Goal: Information Seeking & Learning: Learn about a topic

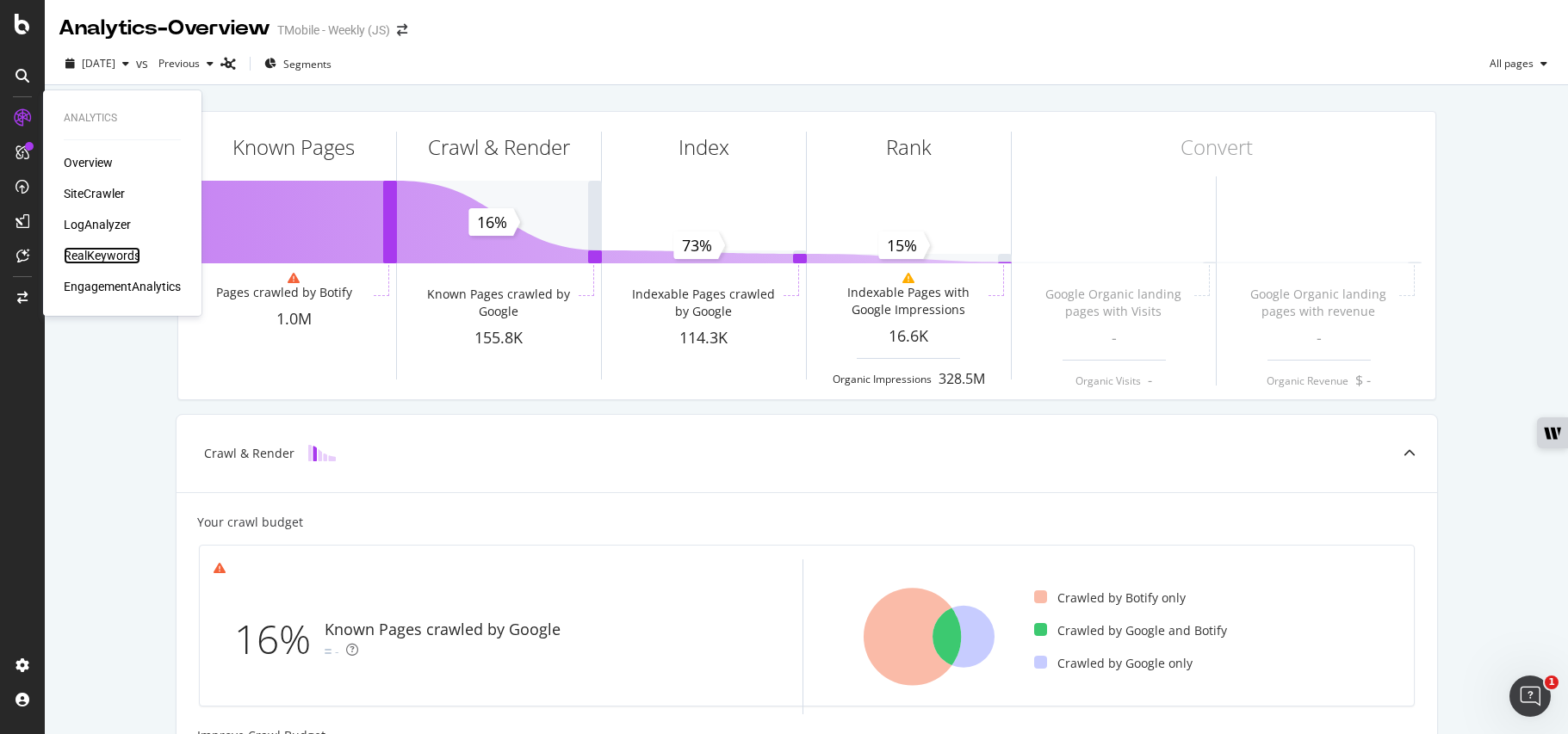
click at [106, 253] on div "RealKeywords" at bounding box center [102, 256] width 76 height 18
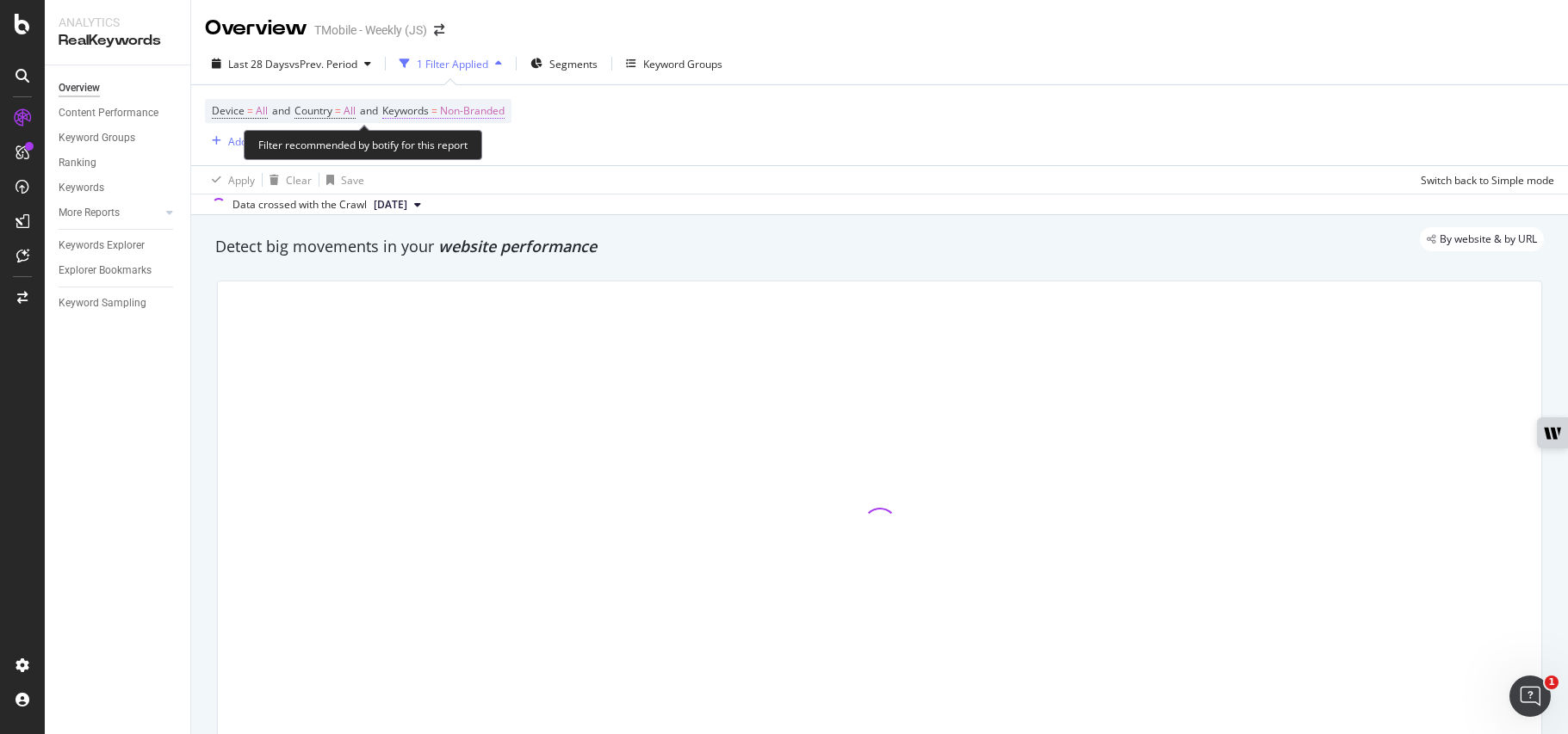
click at [489, 120] on span "Non-Branded" at bounding box center [471, 111] width 64 height 24
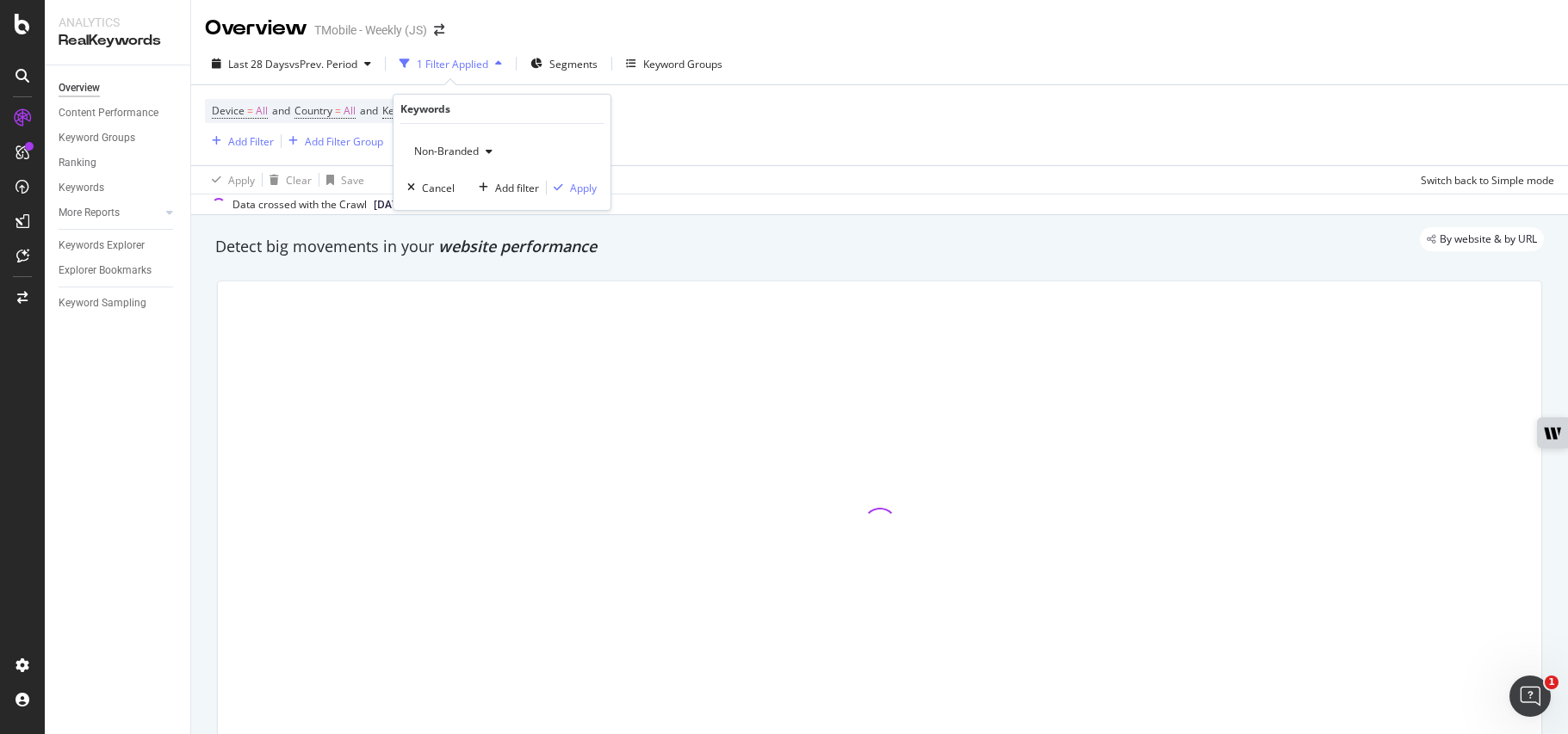
click at [452, 157] on span "Non-Branded" at bounding box center [442, 151] width 72 height 15
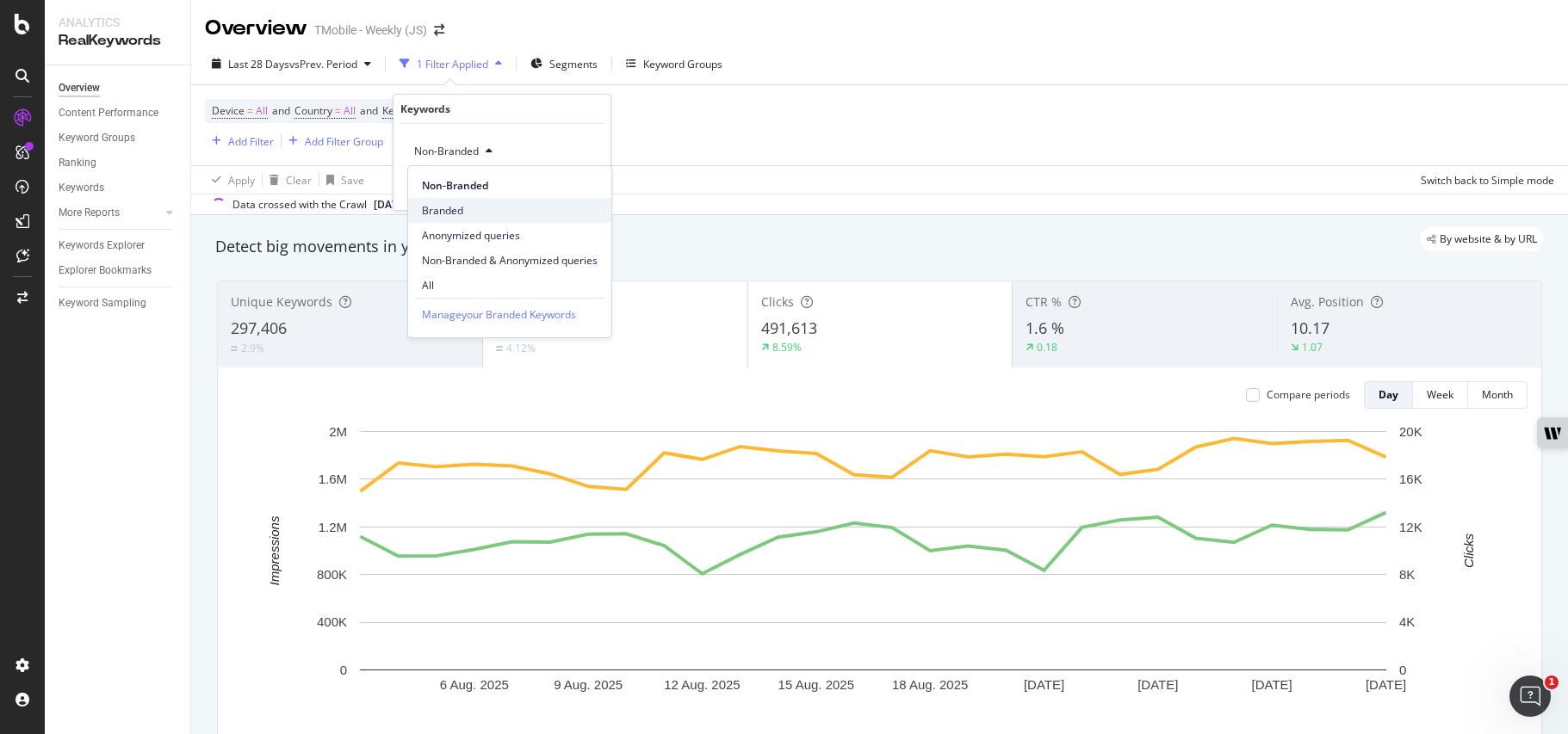
click at [448, 208] on span "Branded" at bounding box center [509, 211] width 176 height 16
click at [574, 188] on div "Apply" at bounding box center [583, 189] width 27 height 15
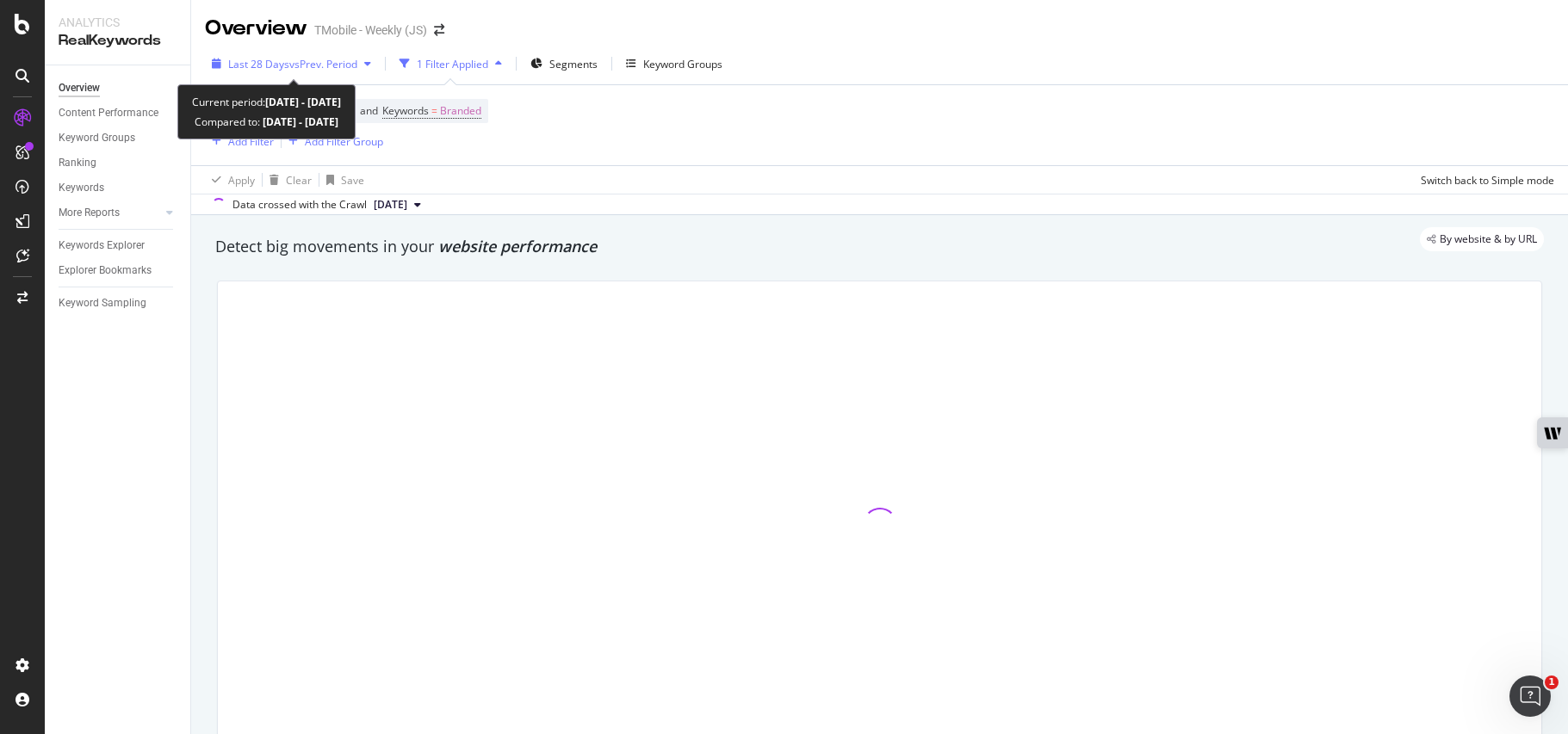
click at [270, 58] on span "Last 28 Days" at bounding box center [258, 64] width 61 height 15
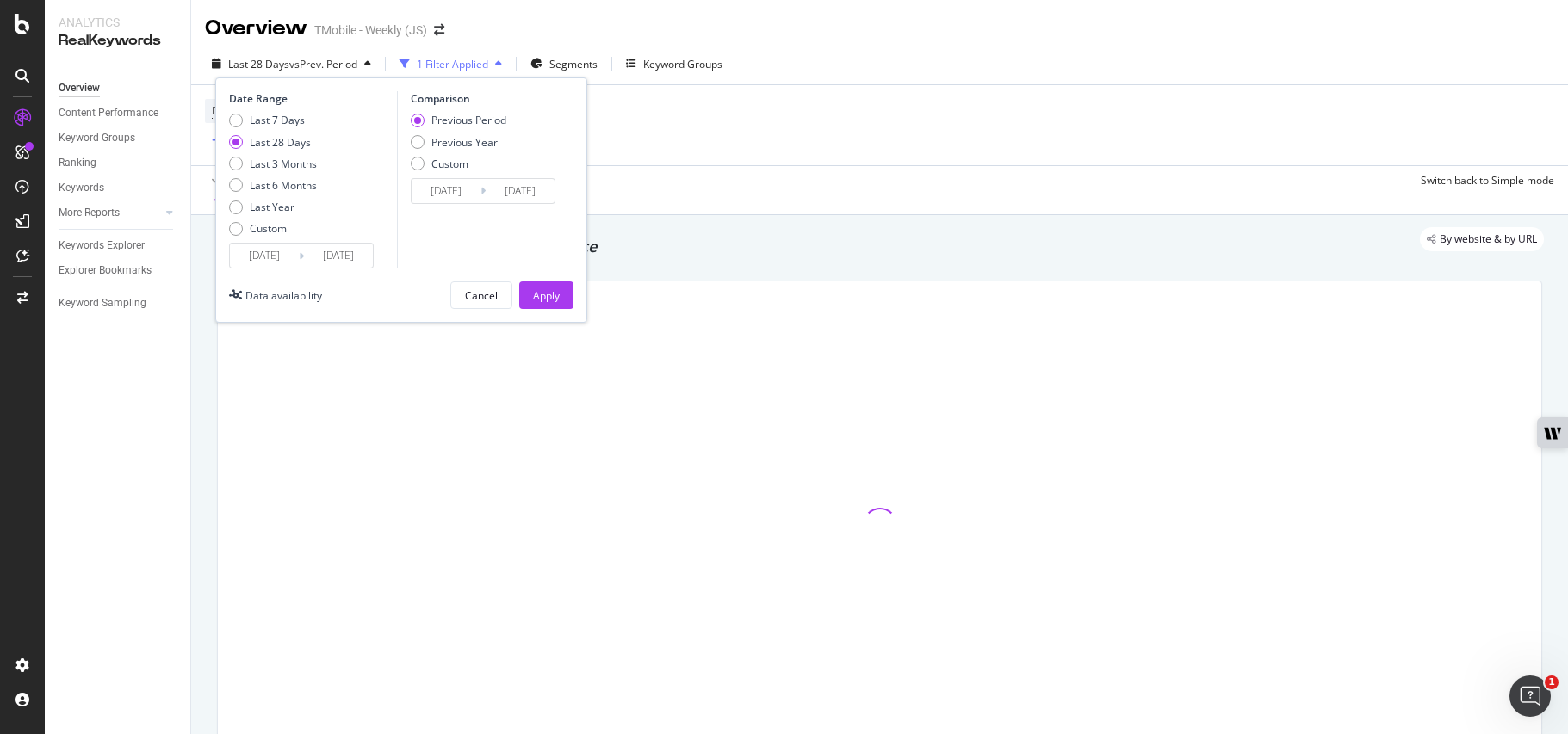
click at [283, 259] on input "[DATE]" at bounding box center [264, 256] width 69 height 24
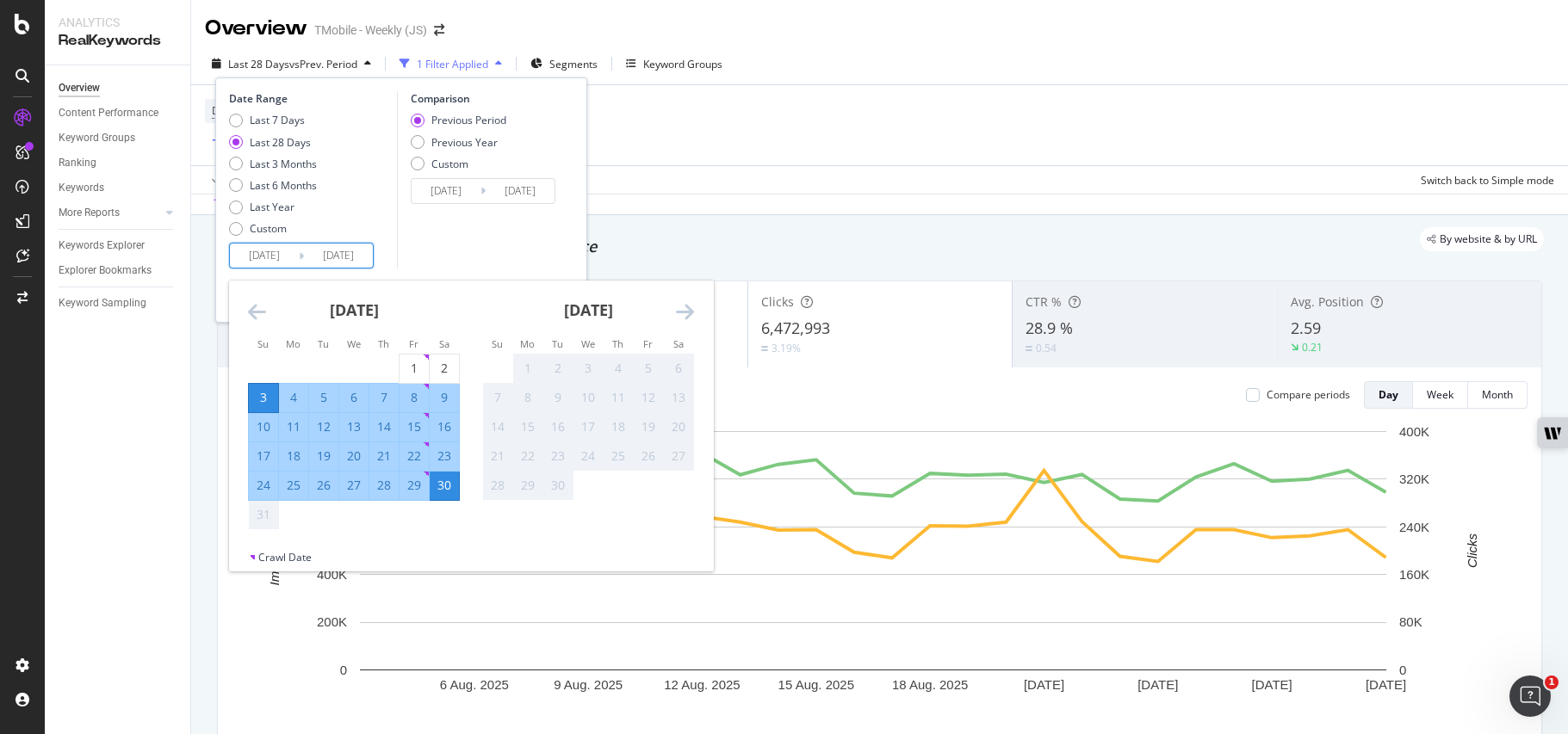
click at [254, 482] on div "24" at bounding box center [263, 485] width 29 height 18
type input "[DATE]"
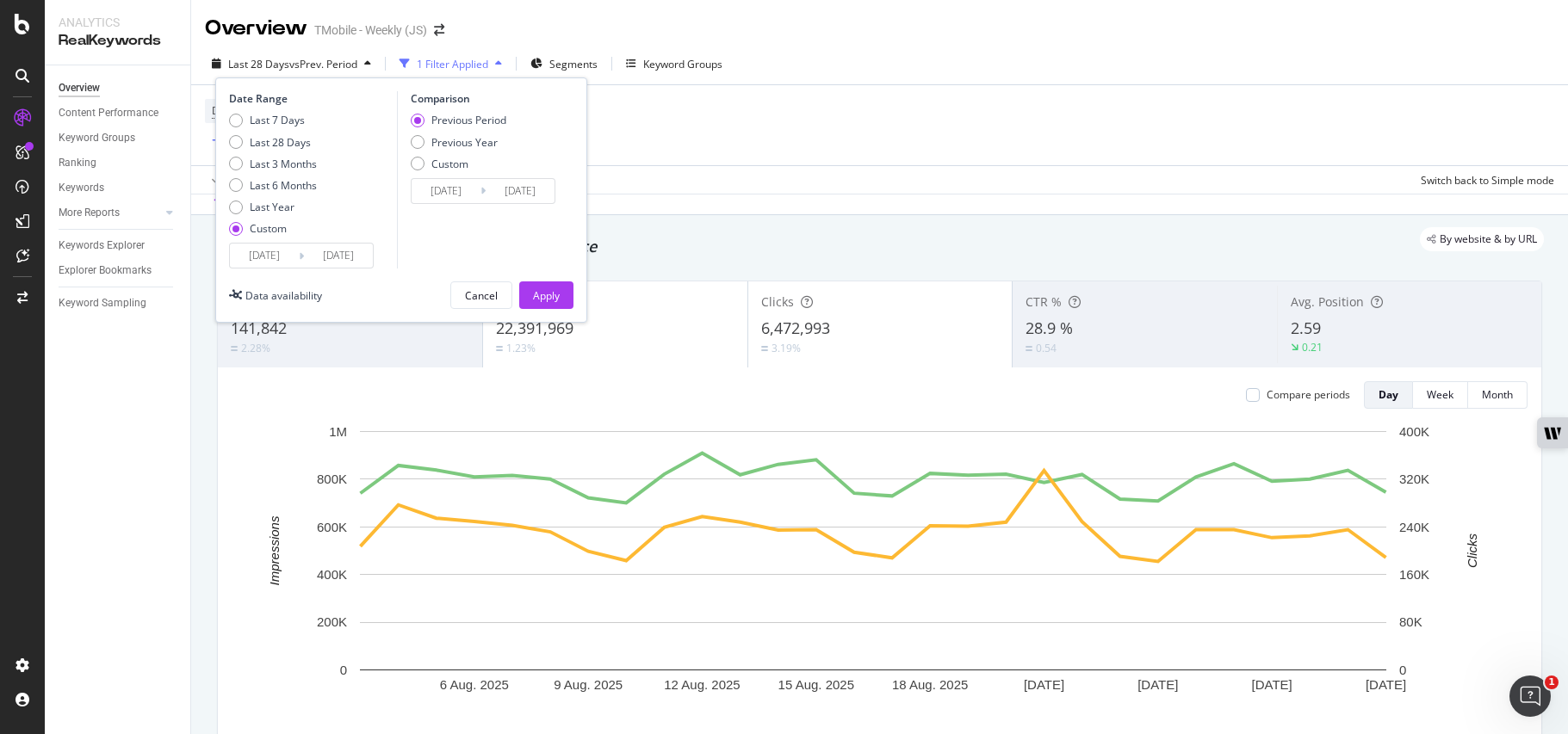
click at [425, 239] on div "Comparison Previous Period Previous Year Custom [DATE] Navigate forward to inte…" at bounding box center [479, 179] width 164 height 177
click at [464, 137] on div "Previous Year" at bounding box center [464, 142] width 66 height 15
type input "[DATE]"
click at [283, 140] on div "Last 28 Days" at bounding box center [281, 142] width 61 height 15
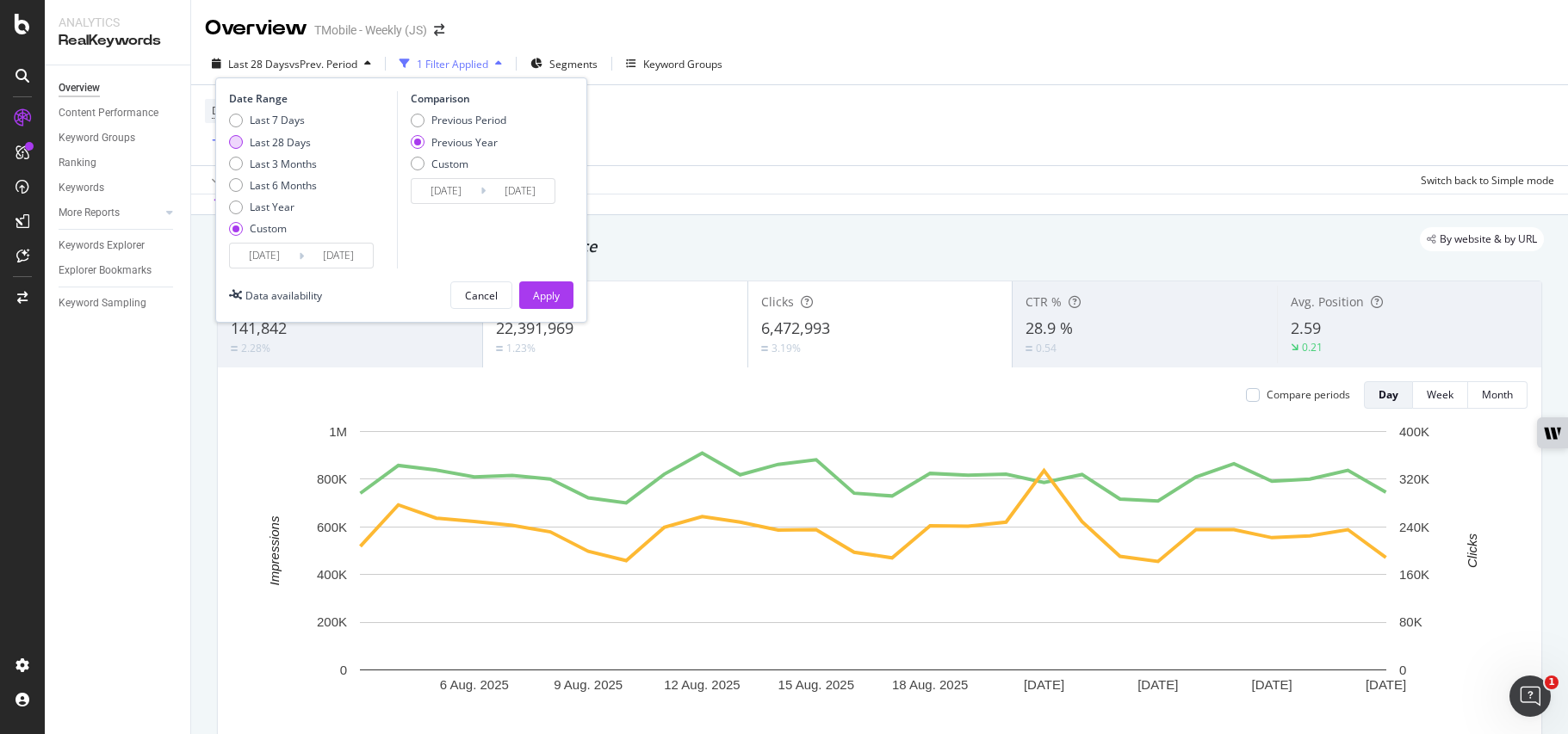
type input "[DATE]"
click at [281, 255] on input "[DATE]" at bounding box center [264, 256] width 69 height 24
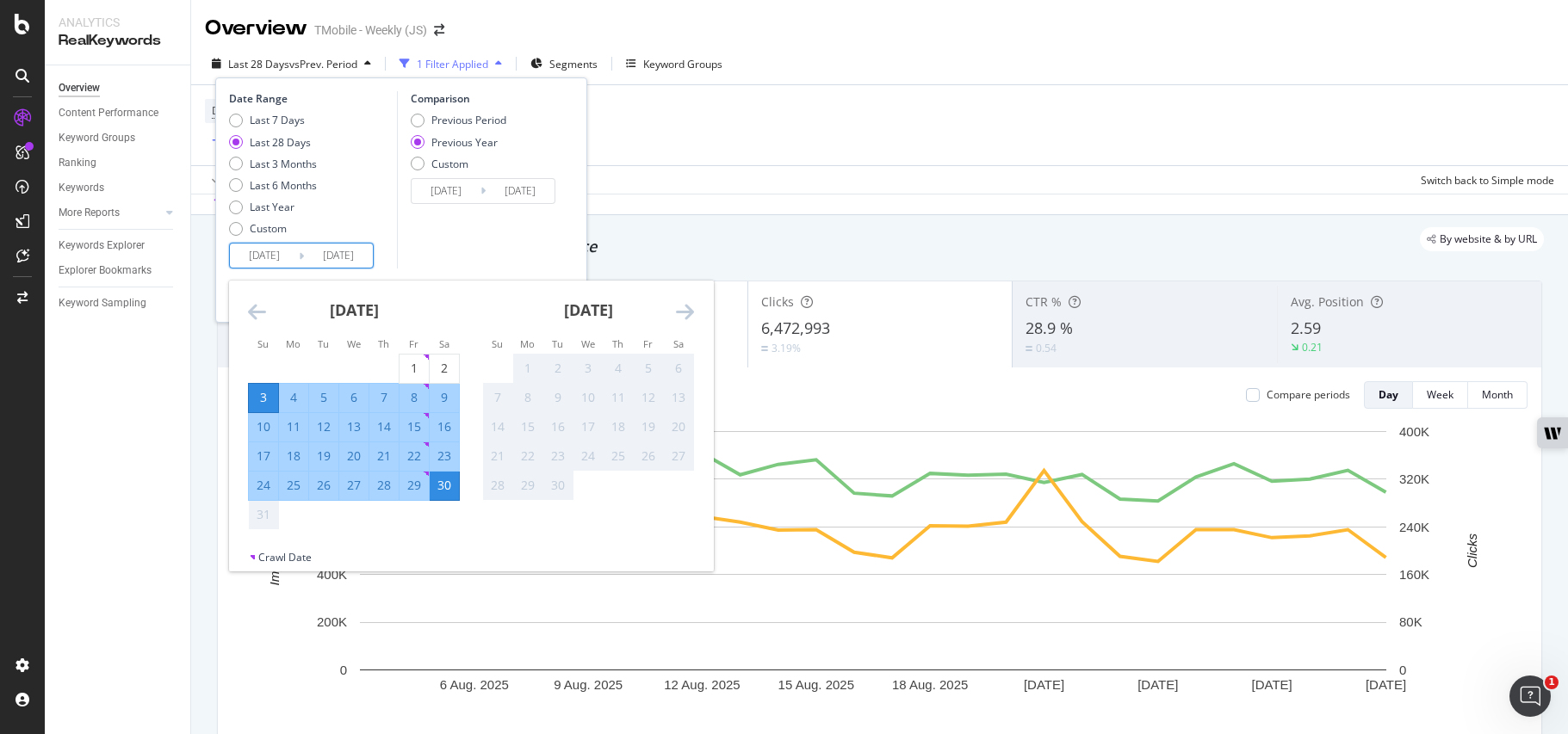
click at [480, 241] on div "Comparison Previous Period Previous Year Custom [DATE] Navigate forward to inte…" at bounding box center [479, 179] width 164 height 177
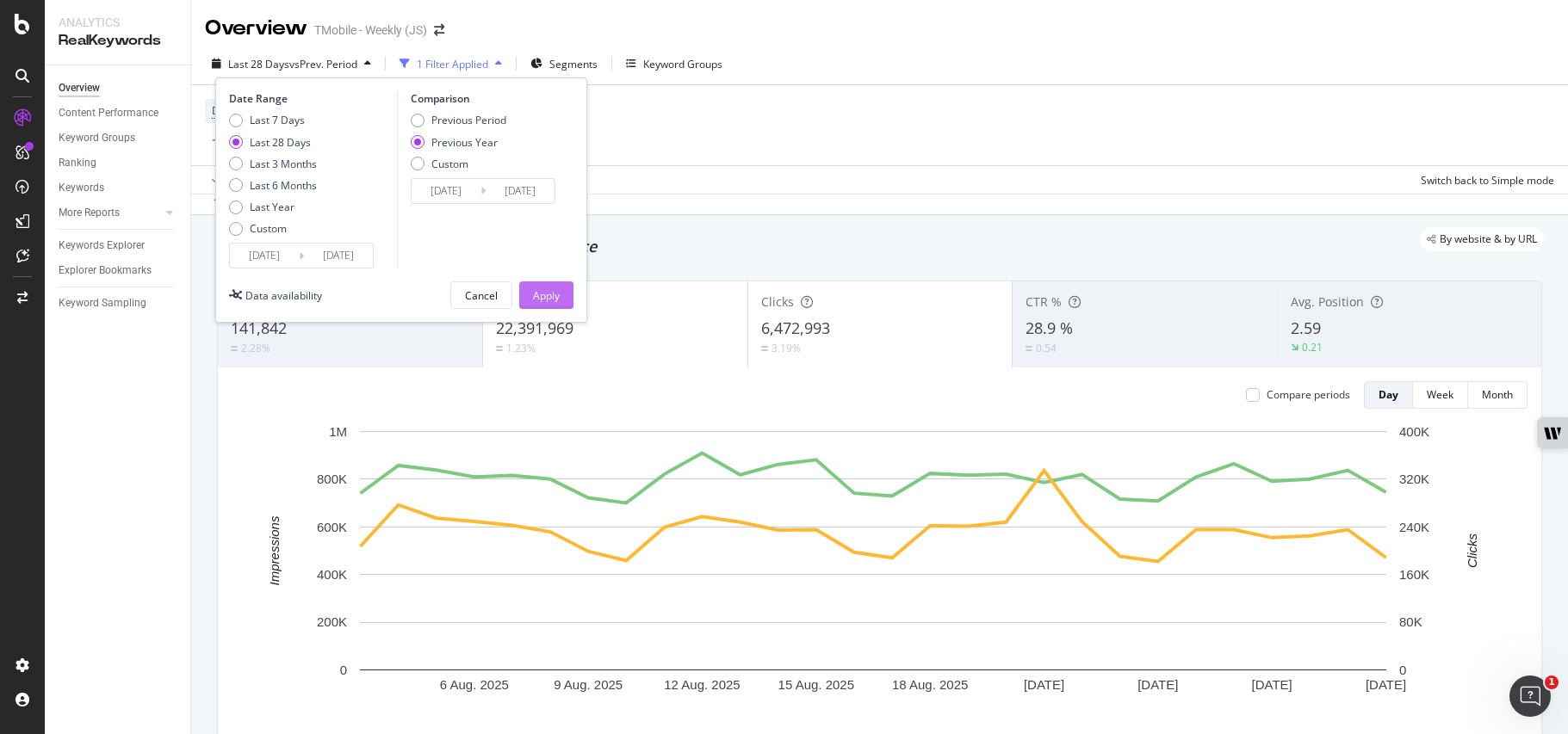
click at [543, 297] on div "Apply" at bounding box center [546, 295] width 27 height 15
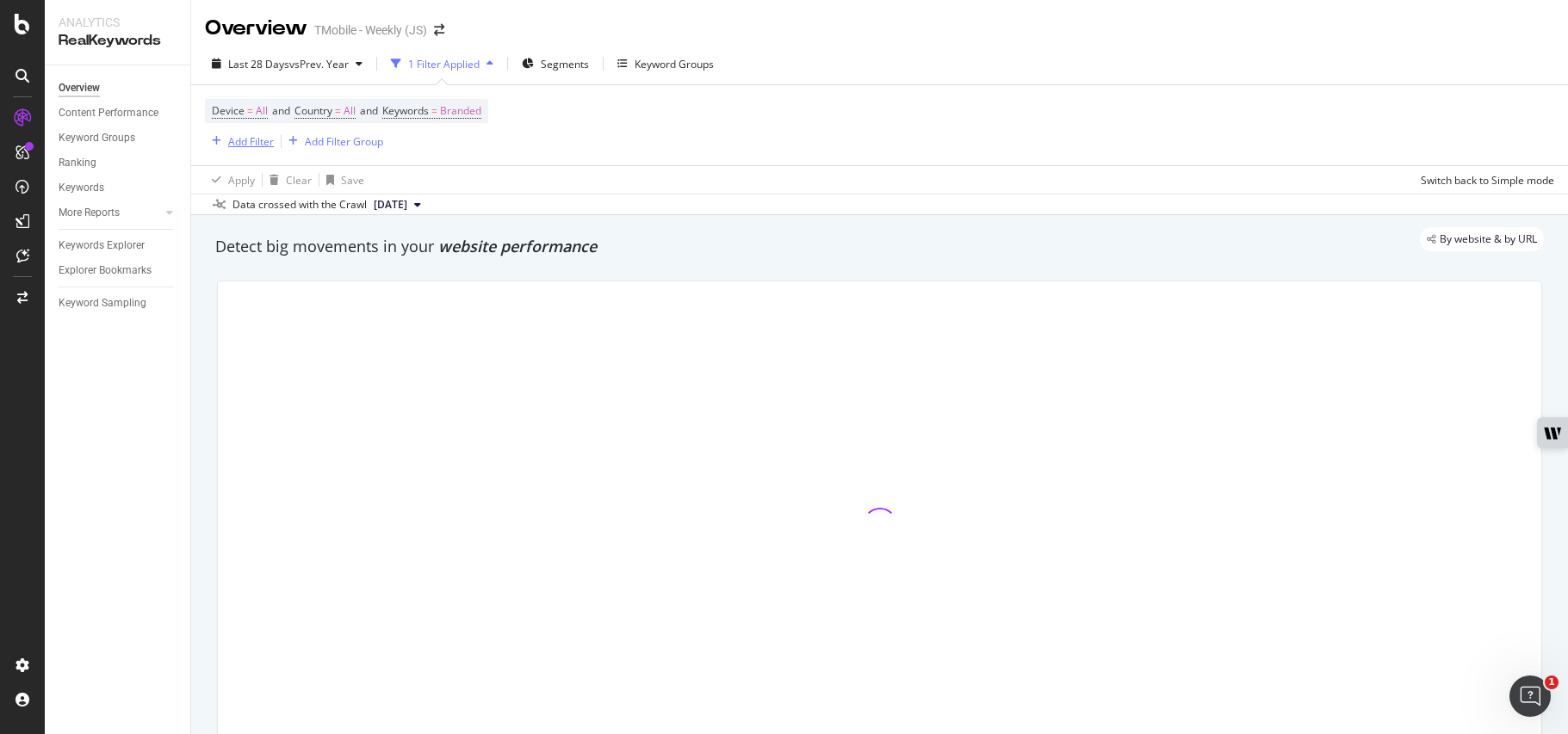
click at [237, 146] on div "Add Filter" at bounding box center [250, 141] width 46 height 15
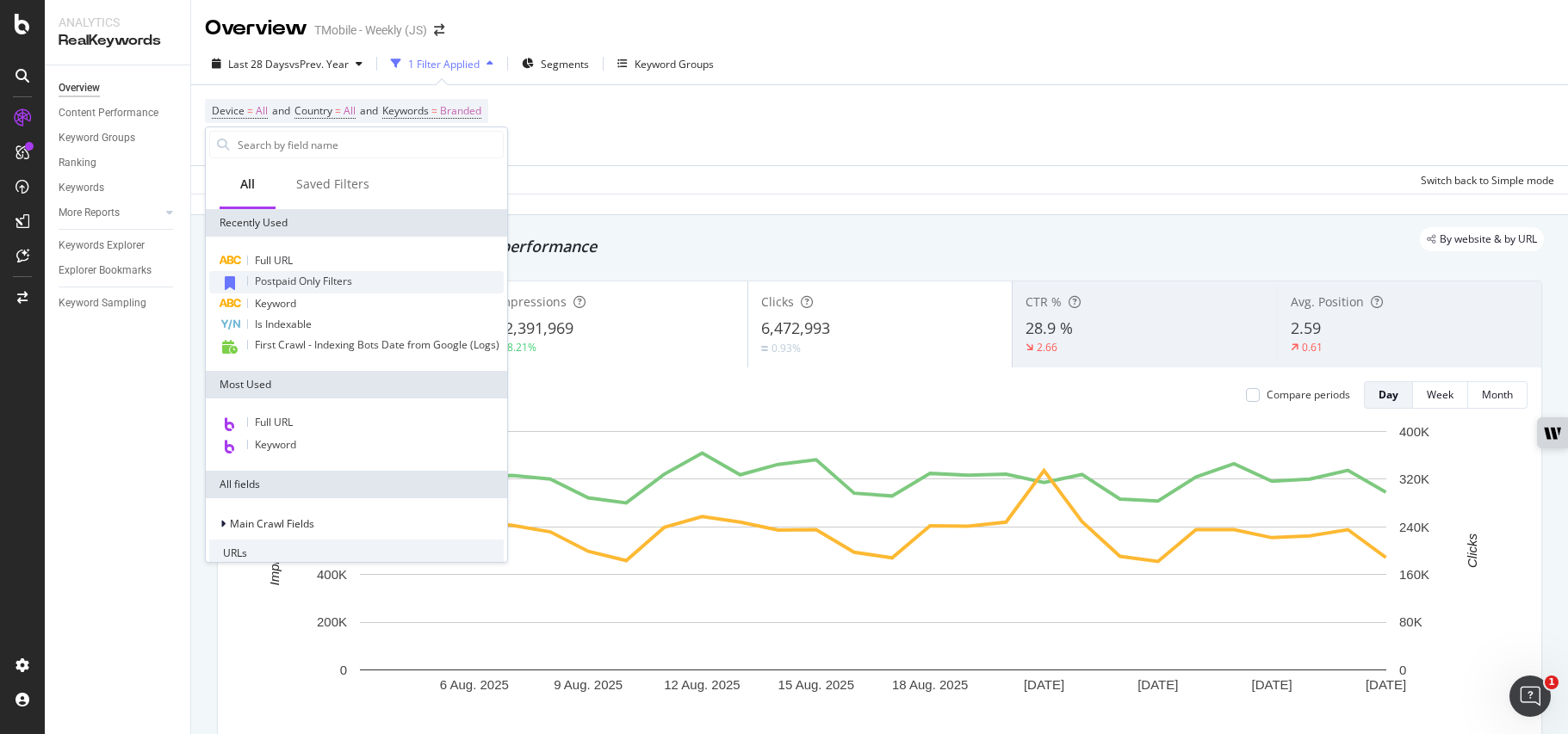
click at [333, 290] on div "Postpaid Only Filters" at bounding box center [356, 282] width 295 height 22
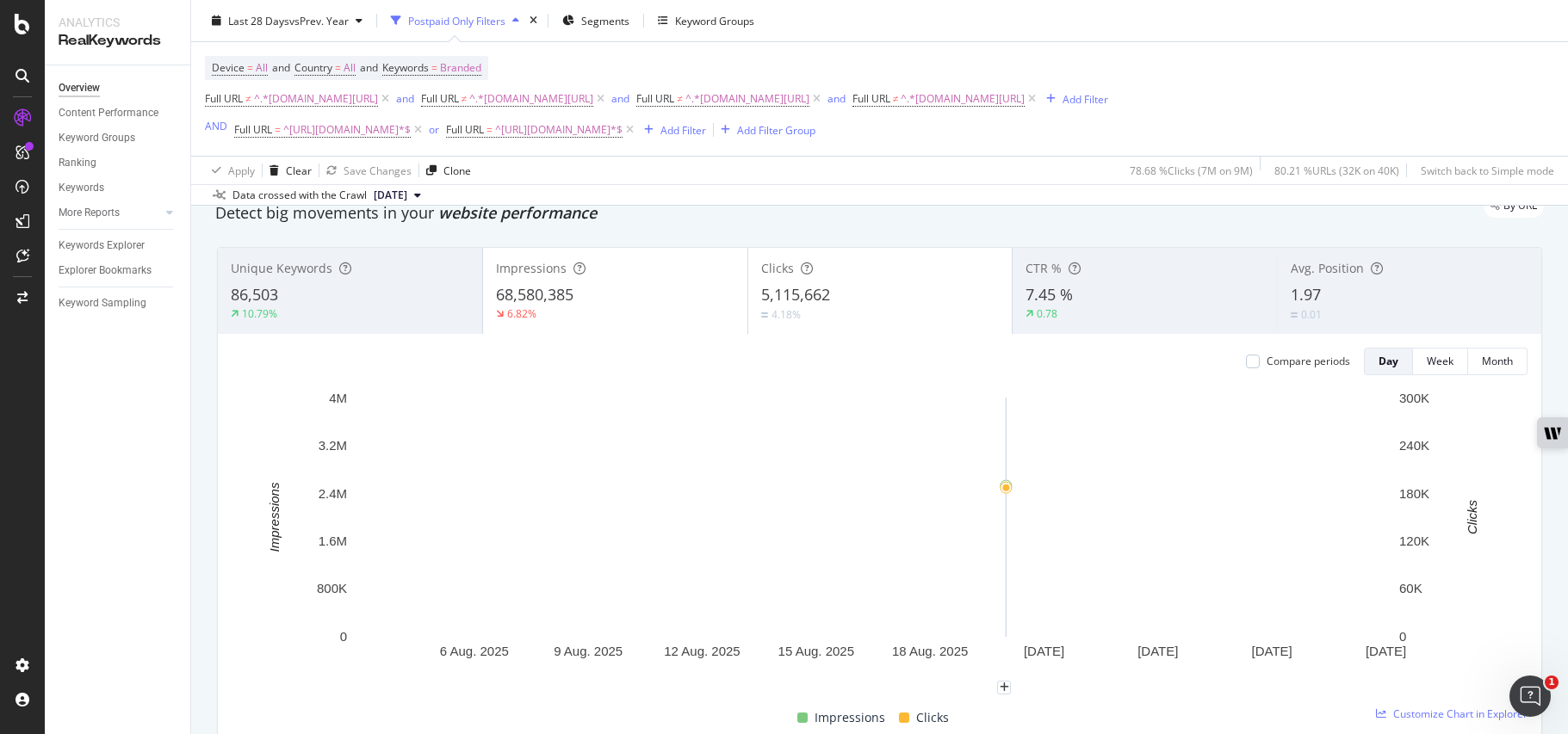
scroll to position [74, 0]
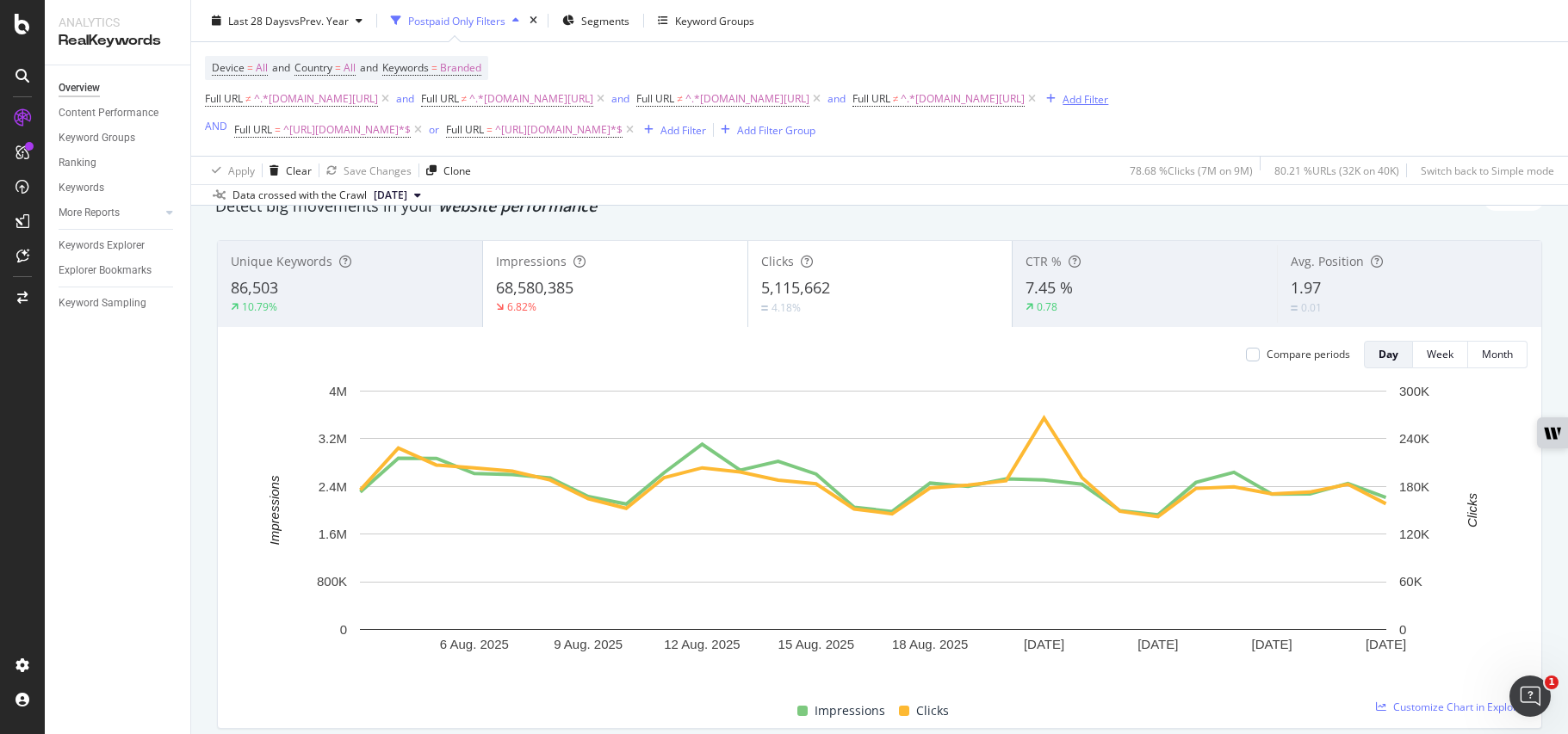
click at [1108, 94] on div "Add Filter" at bounding box center [1085, 98] width 46 height 15
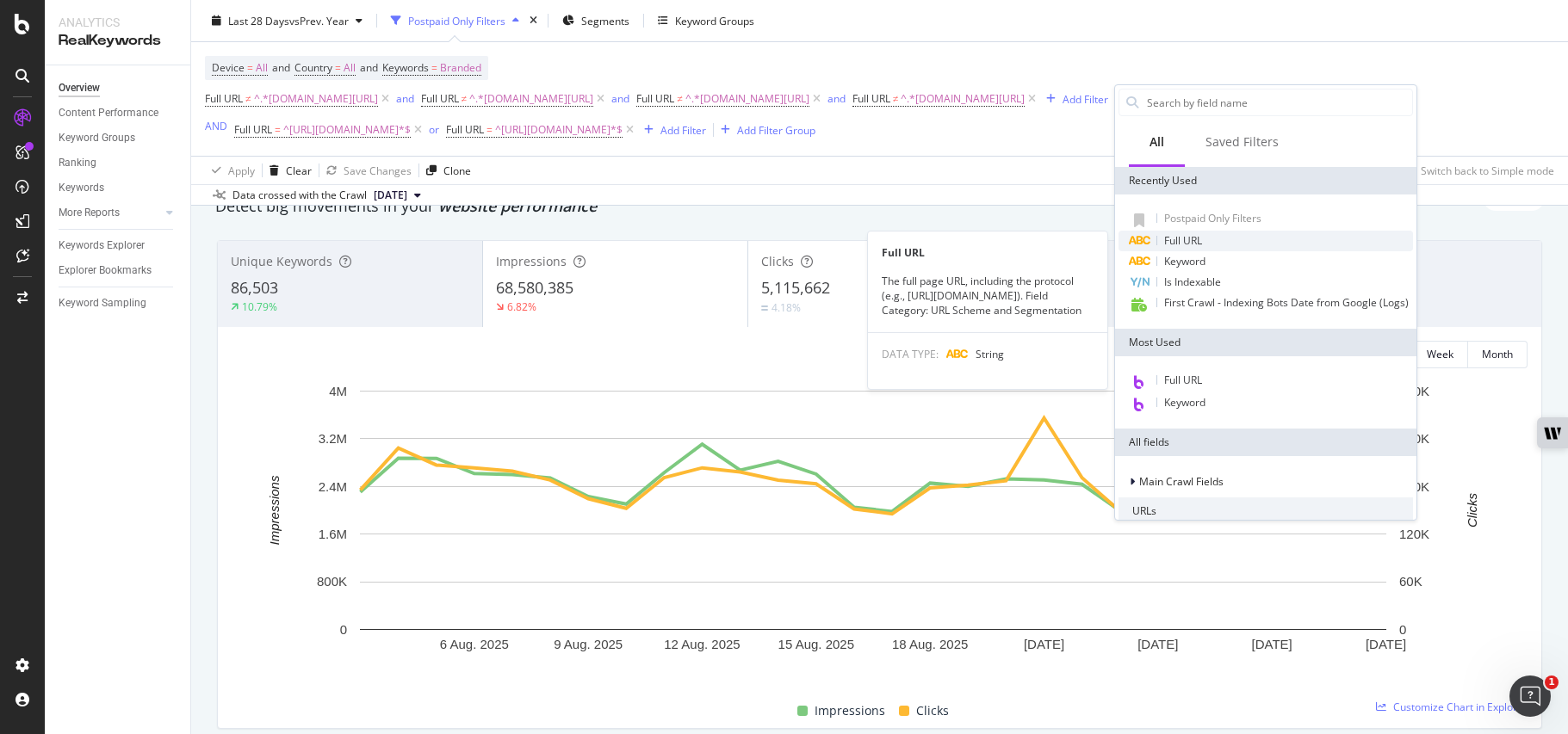
click at [1232, 235] on div "Full URL" at bounding box center [1265, 241] width 295 height 20
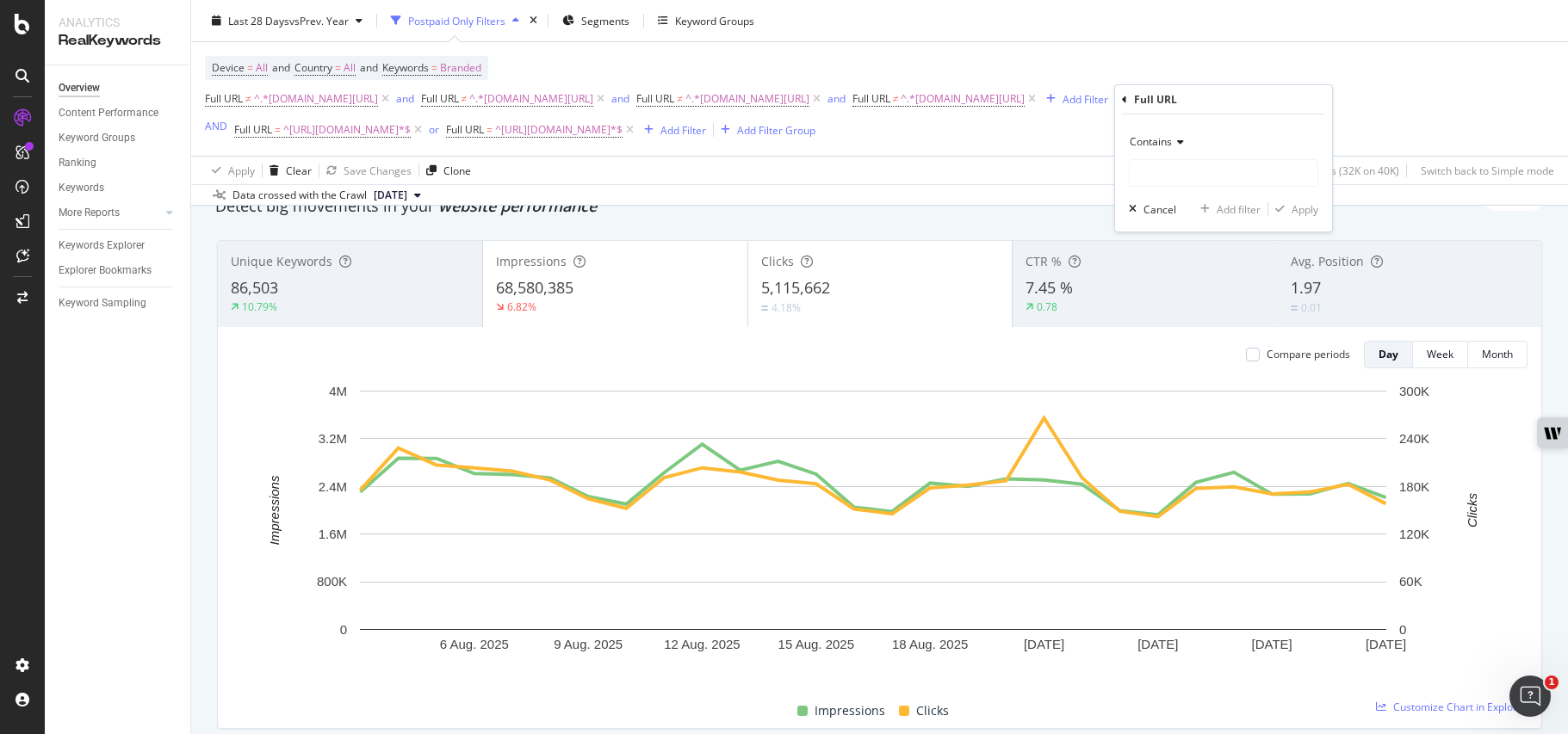
click at [1179, 139] on icon at bounding box center [1178, 141] width 12 height 10
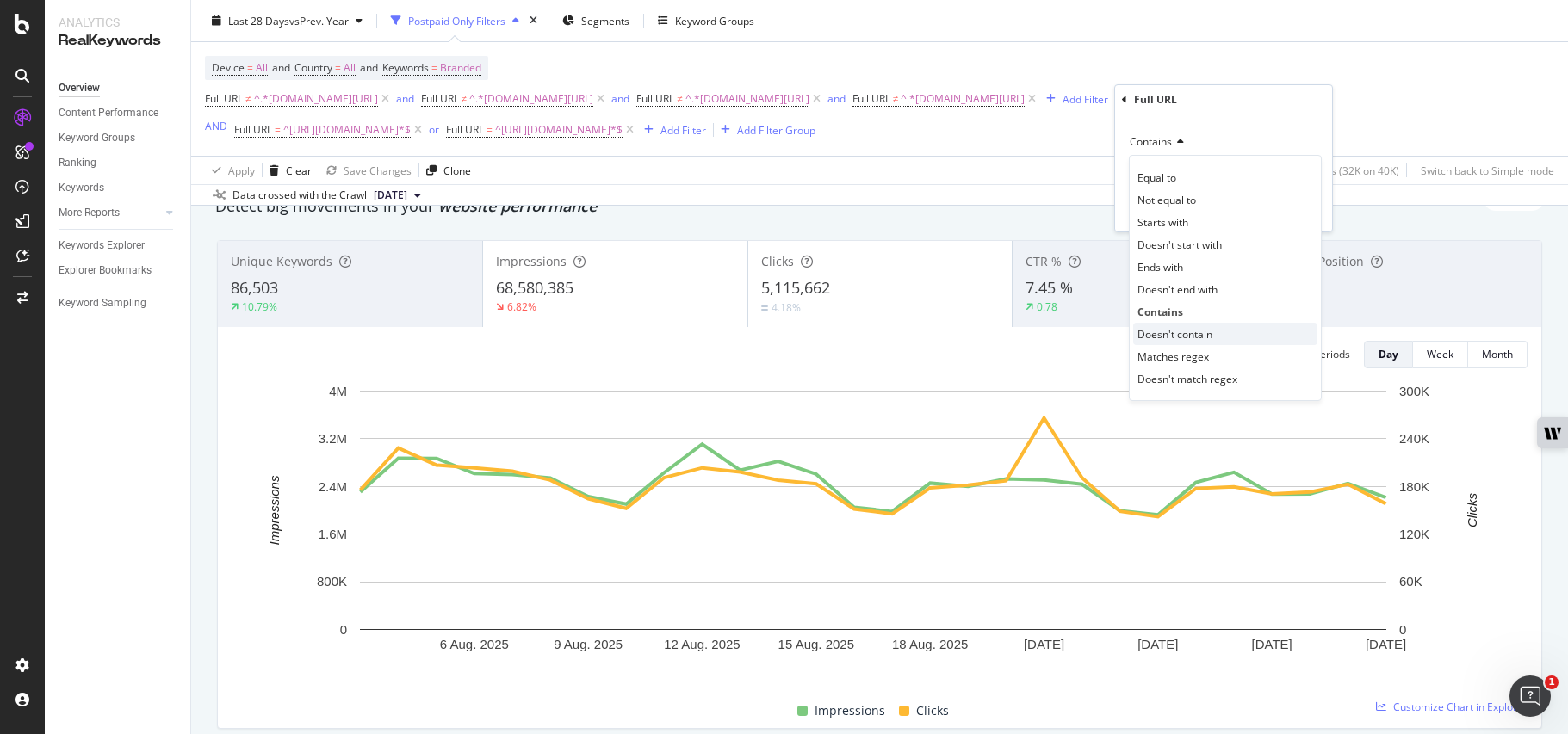
click at [1219, 329] on div "Doesn't contain" at bounding box center [1225, 334] width 184 height 22
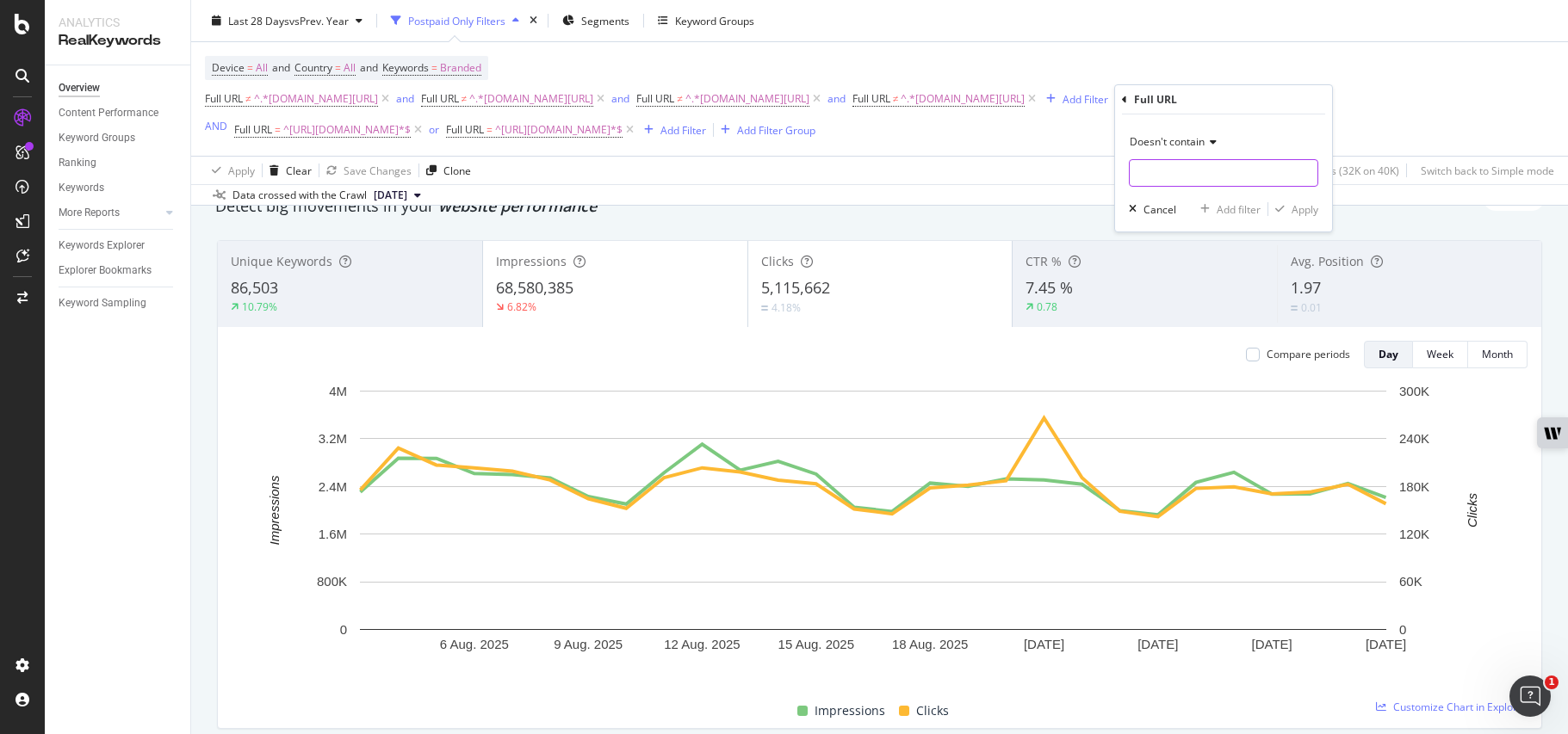
click at [1242, 169] on input "text" at bounding box center [1223, 173] width 188 height 28
type input "p"
click at [1166, 214] on div "Cancel" at bounding box center [1159, 210] width 33 height 15
click at [1039, 104] on icon at bounding box center [1032, 98] width 15 height 18
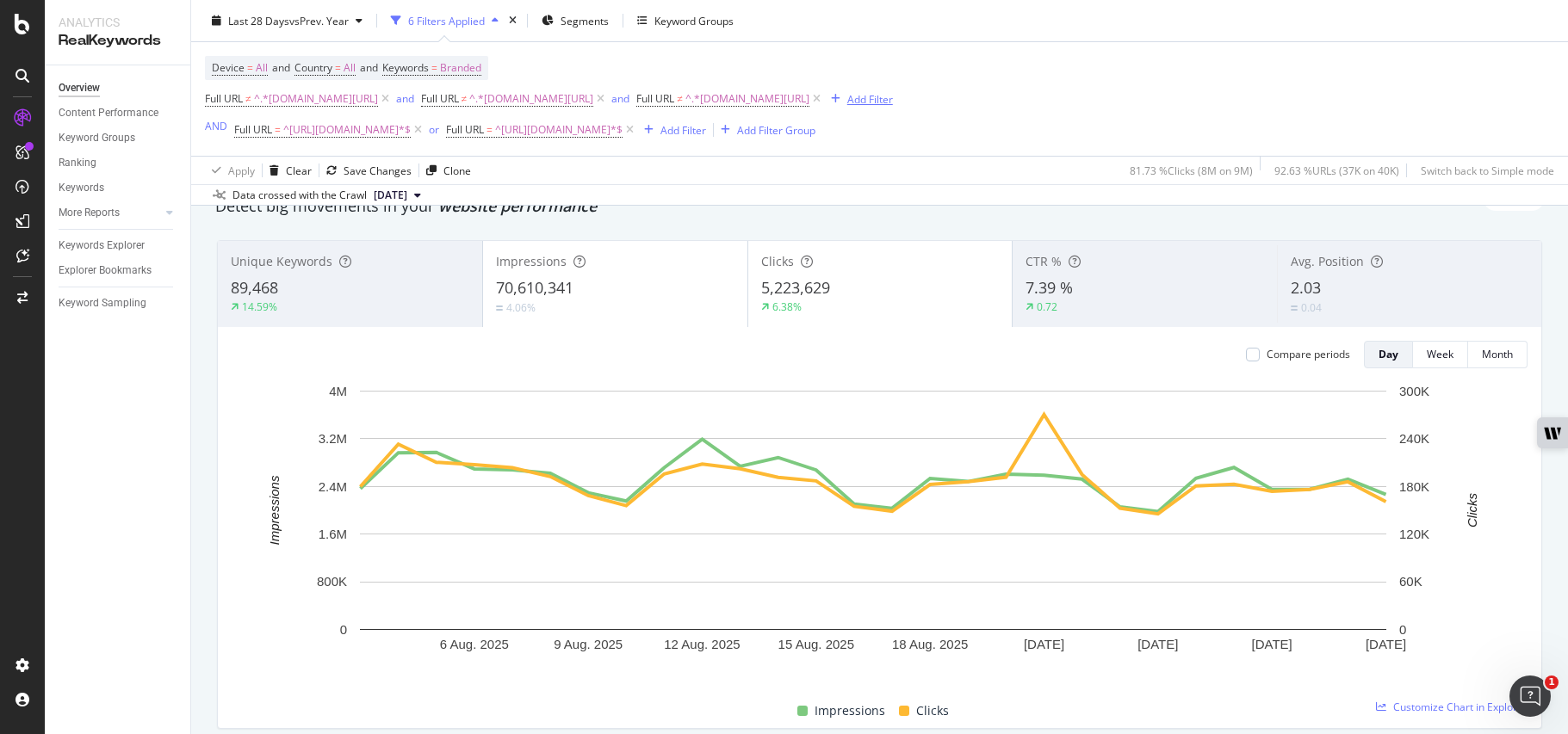
click at [893, 99] on div "Add Filter" at bounding box center [869, 98] width 46 height 15
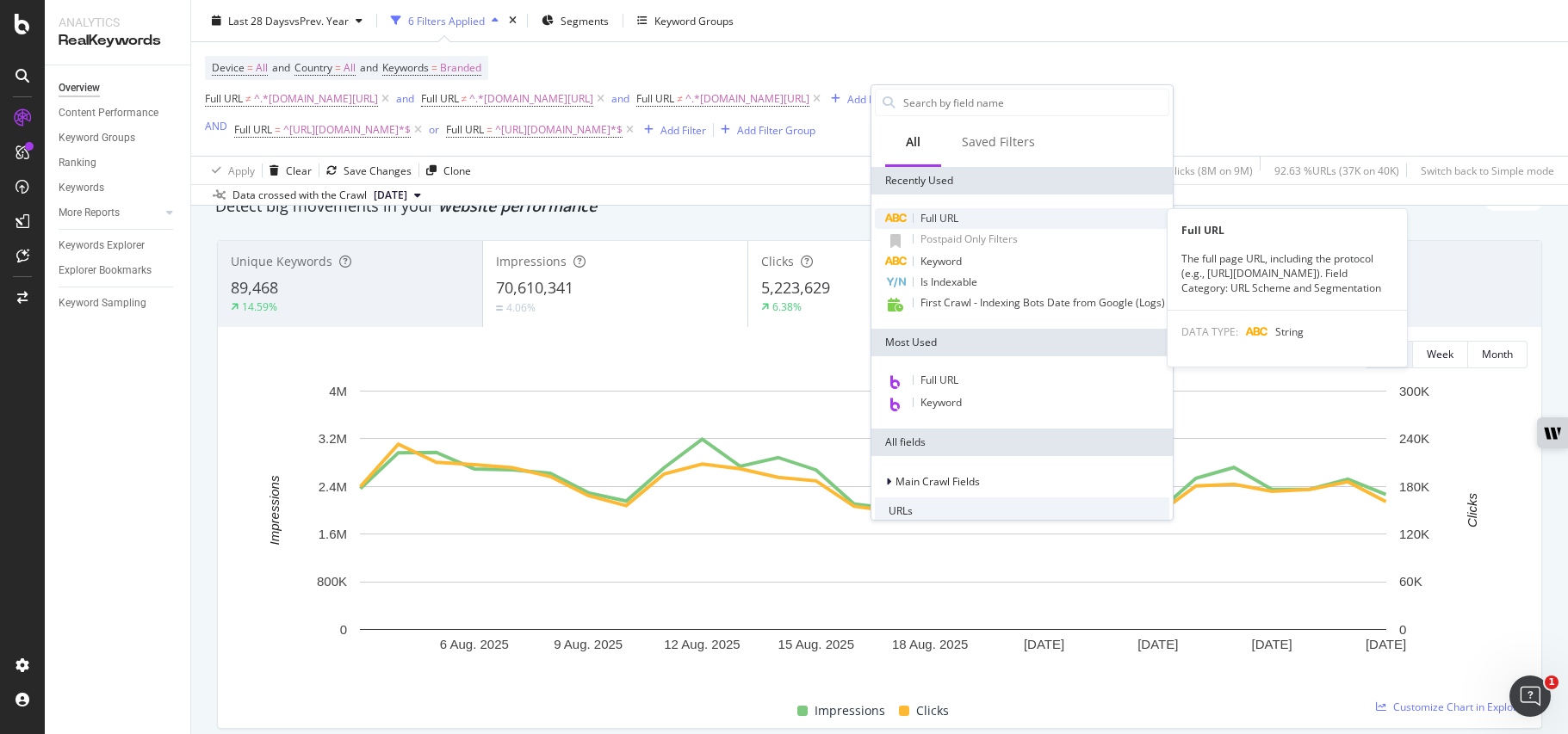
click at [948, 223] on span "Full URL" at bounding box center [939, 218] width 38 height 15
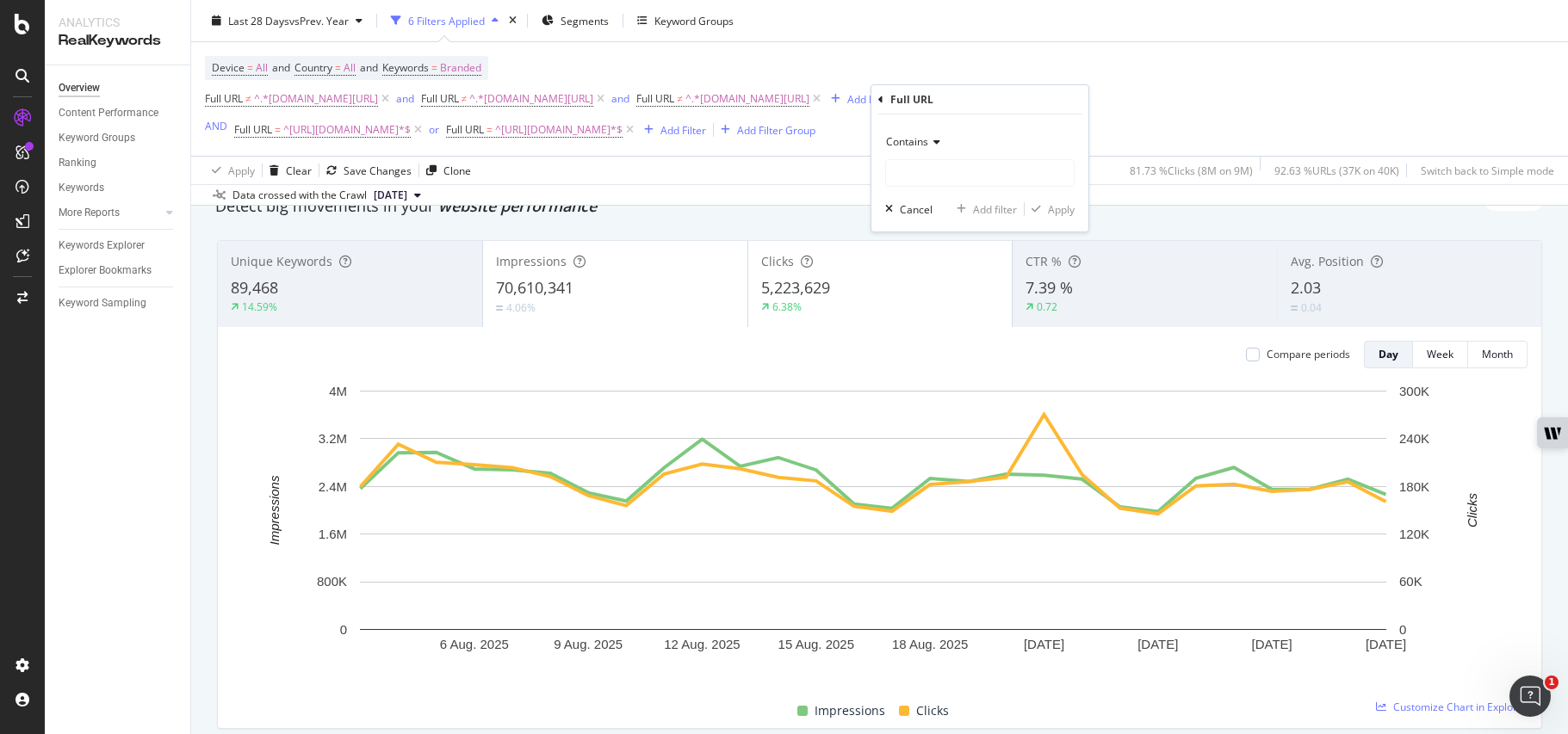
click at [942, 138] on div "Contains" at bounding box center [980, 142] width 190 height 28
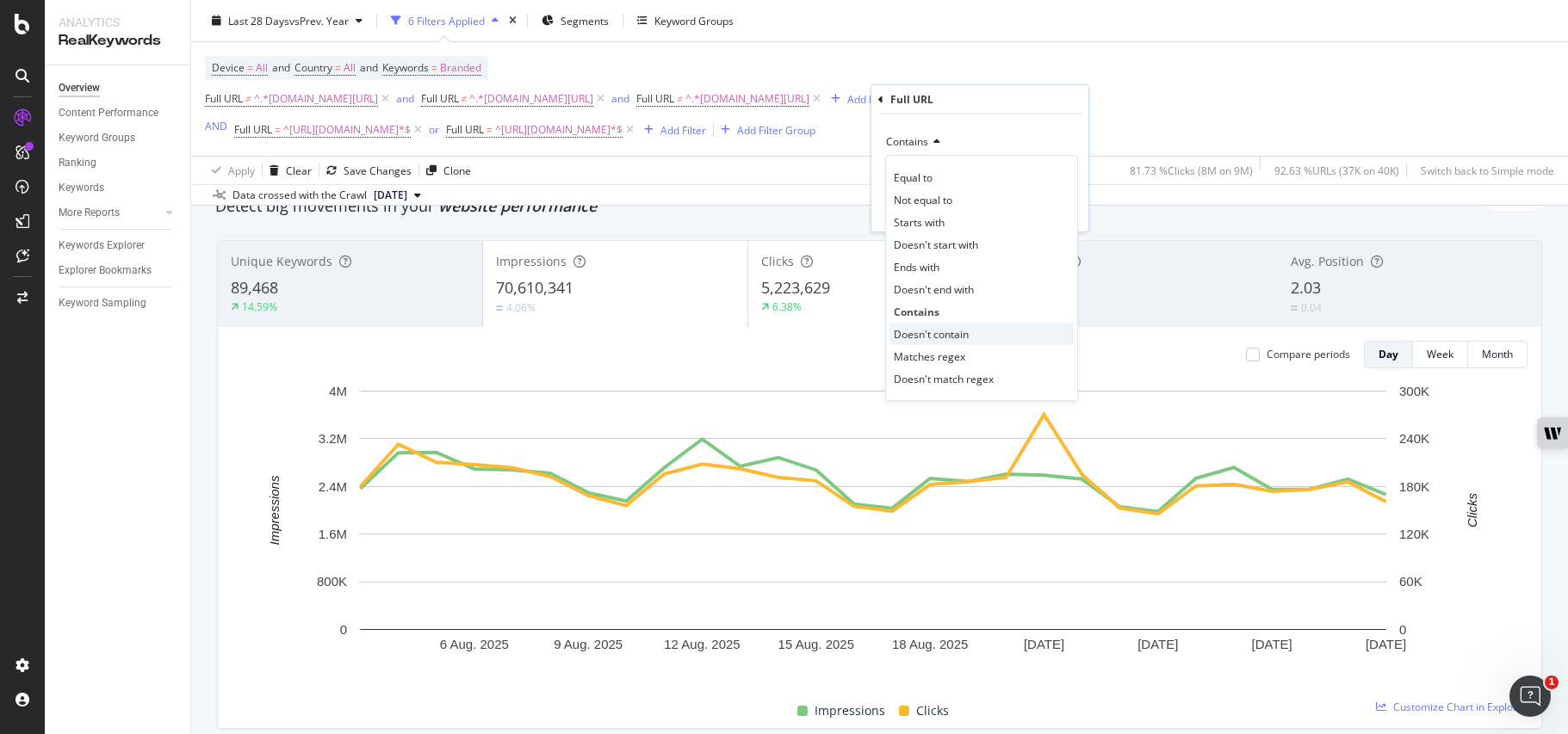
click at [953, 336] on span "Doesn't contain" at bounding box center [930, 334] width 75 height 15
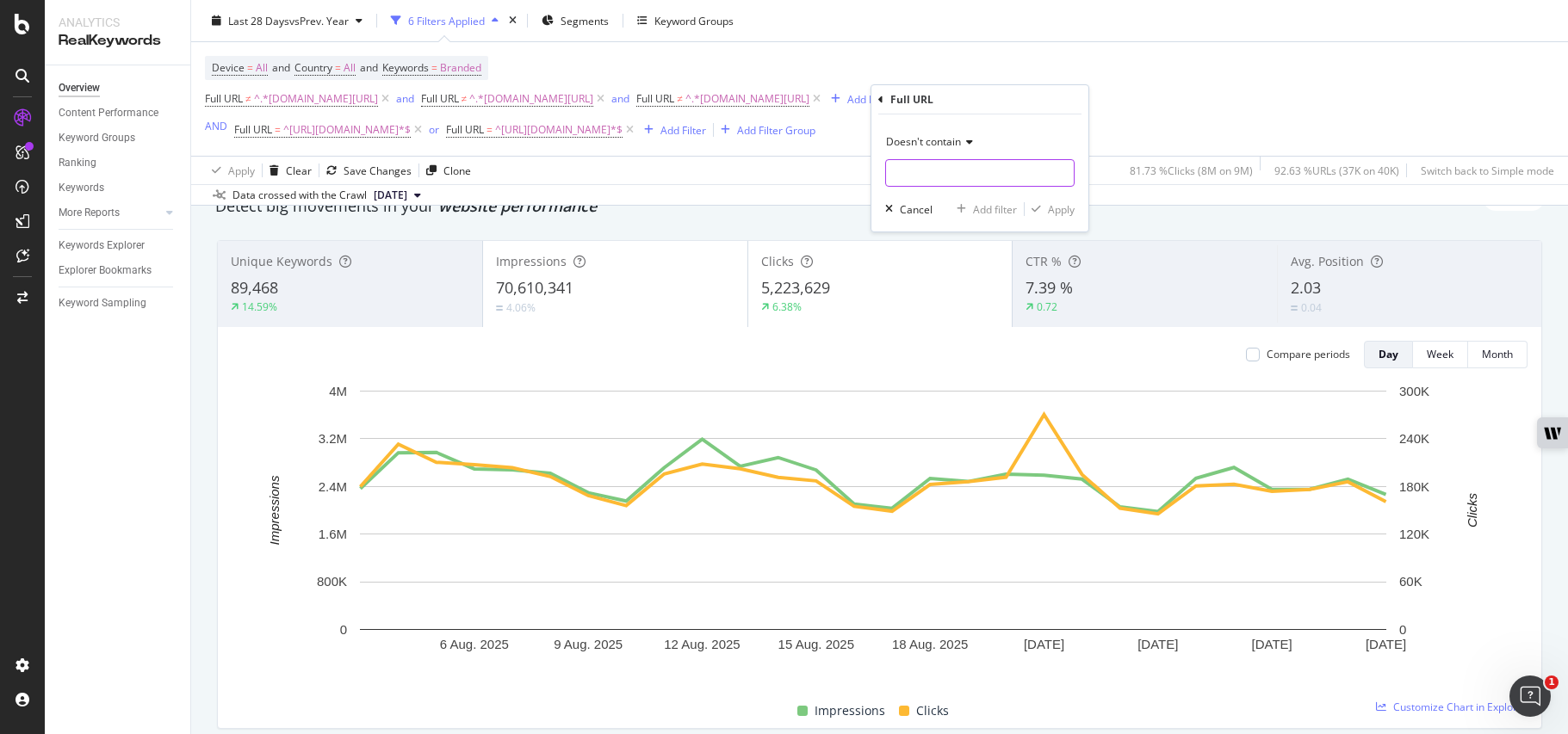
click at [998, 184] on input "text" at bounding box center [980, 173] width 188 height 28
type input "community"
click at [1062, 212] on div "Apply" at bounding box center [1061, 210] width 27 height 15
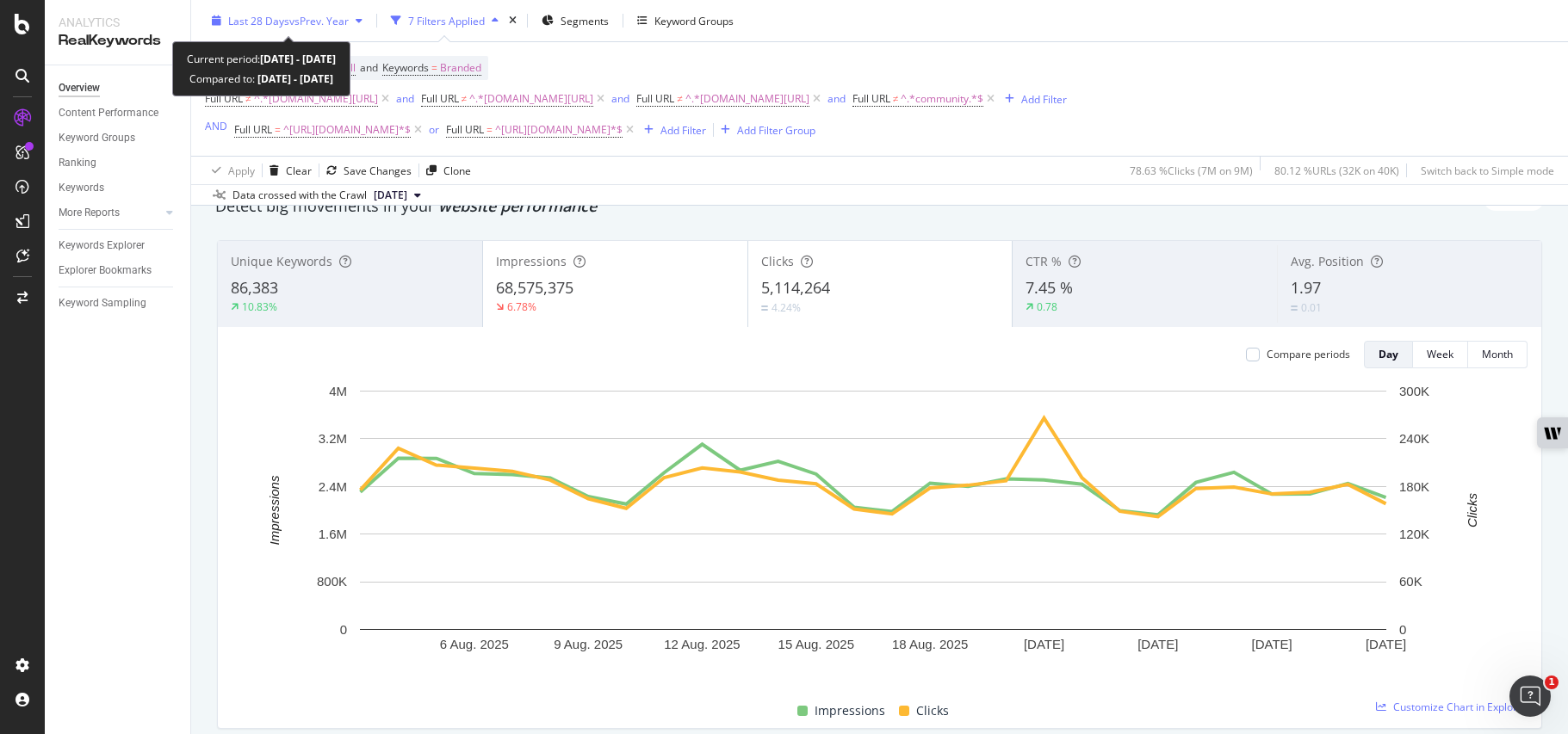
click at [299, 13] on span "vs Prev. Year" at bounding box center [319, 20] width 59 height 15
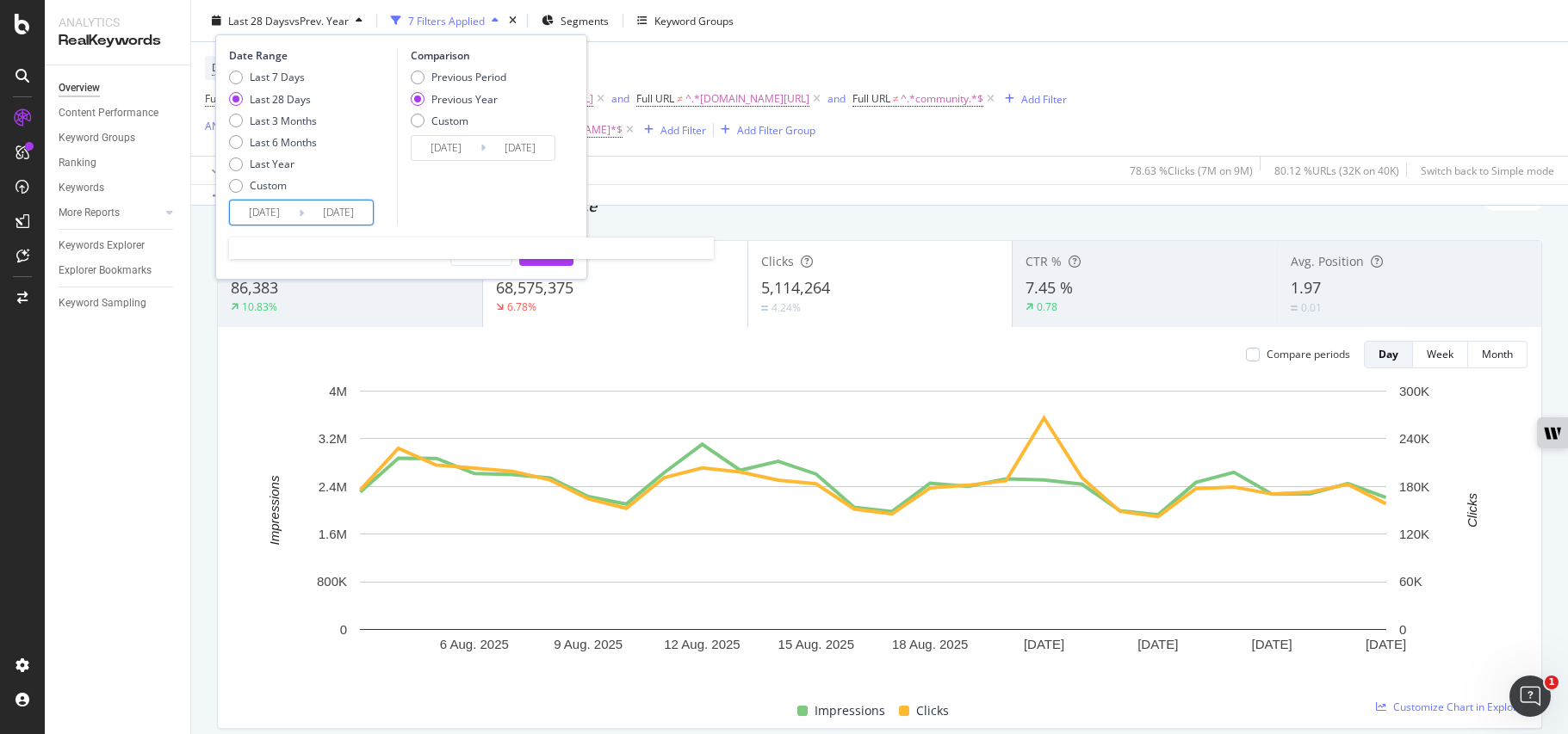
click at [265, 205] on input "[DATE]" at bounding box center [264, 213] width 69 height 24
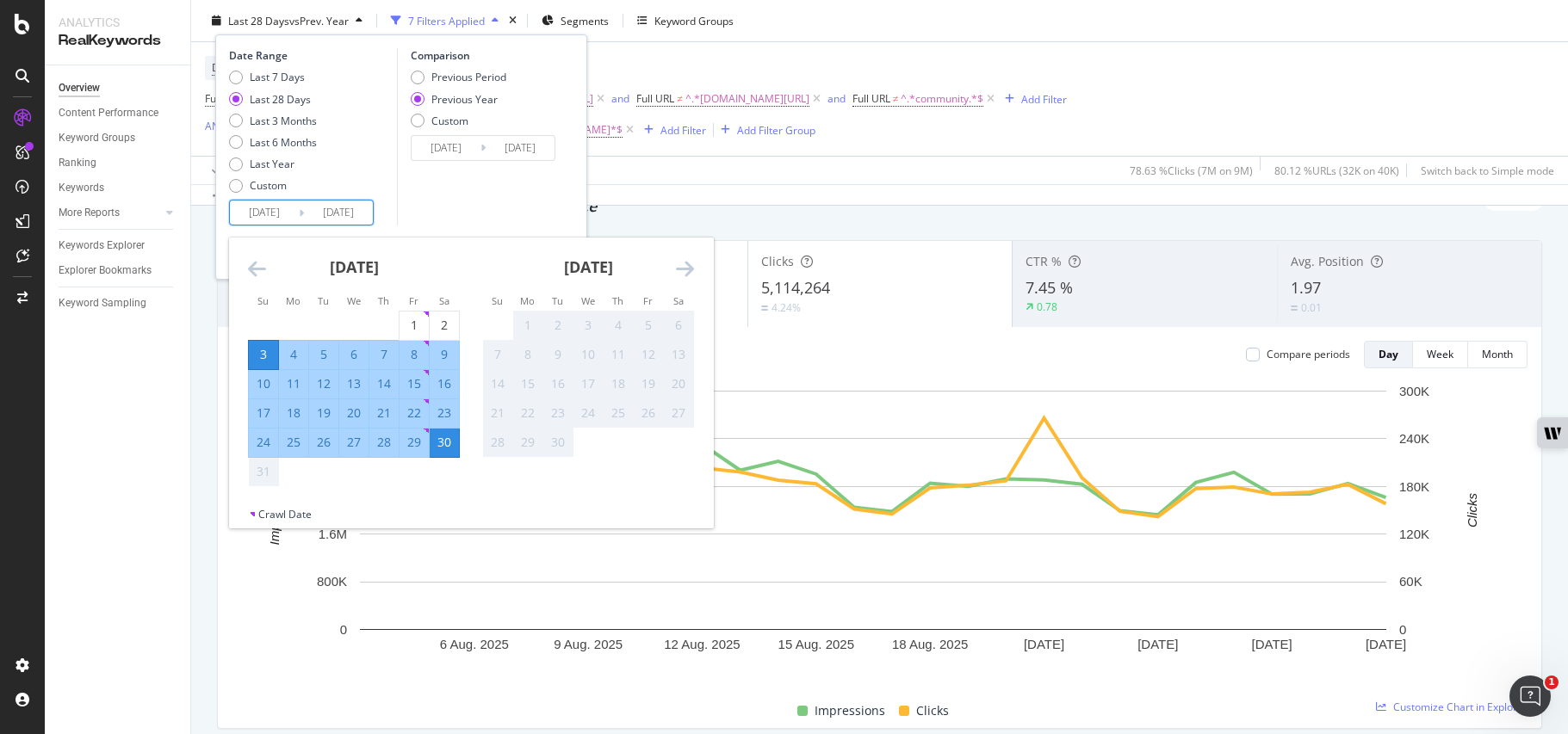
click at [266, 440] on div "24" at bounding box center [263, 442] width 29 height 18
type input "[DATE]"
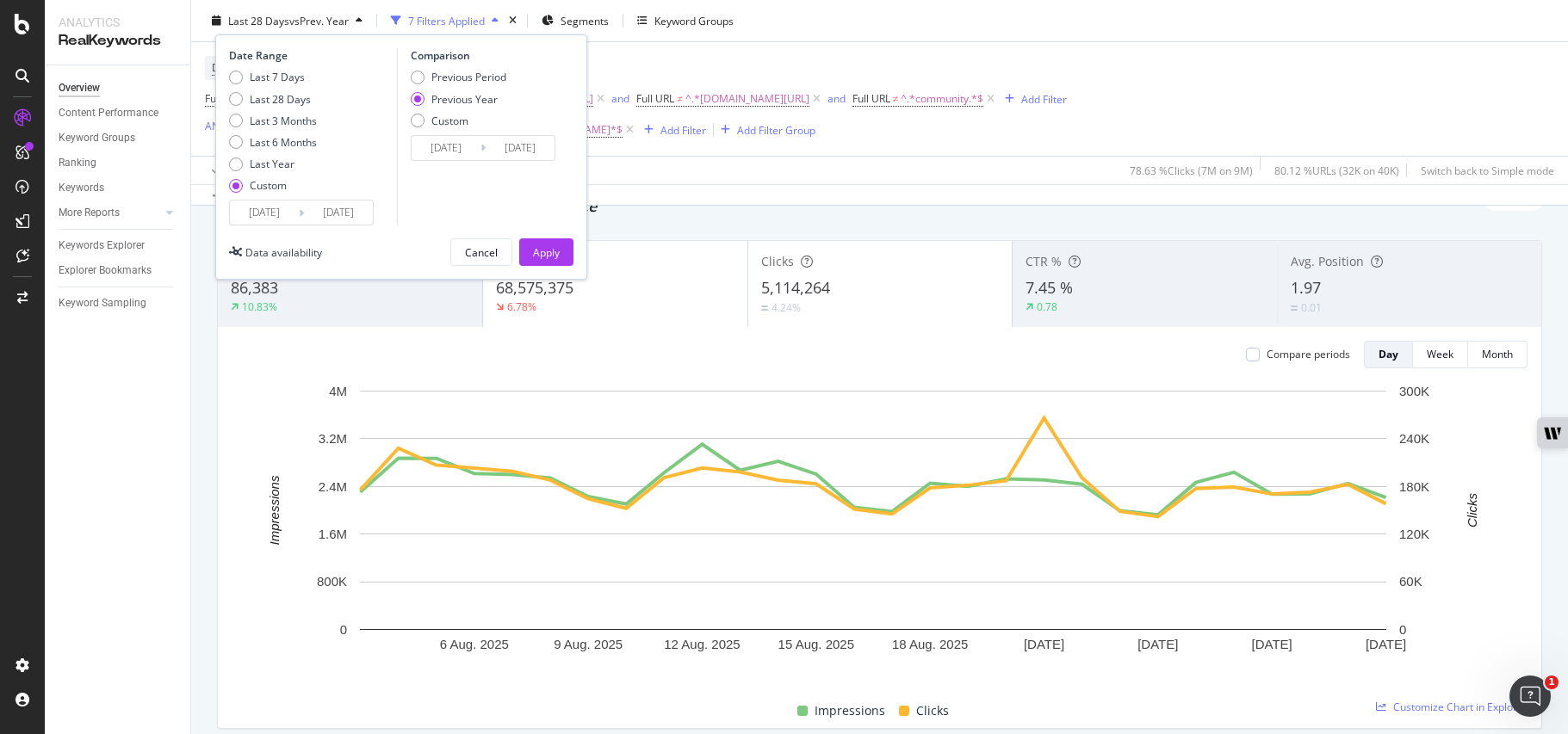
click at [493, 220] on div "Comparison Previous Period Previous Year Custom [DATE] Navigate forward to inte…" at bounding box center [479, 137] width 164 height 177
click at [462, 155] on input "[DATE]" at bounding box center [446, 148] width 69 height 24
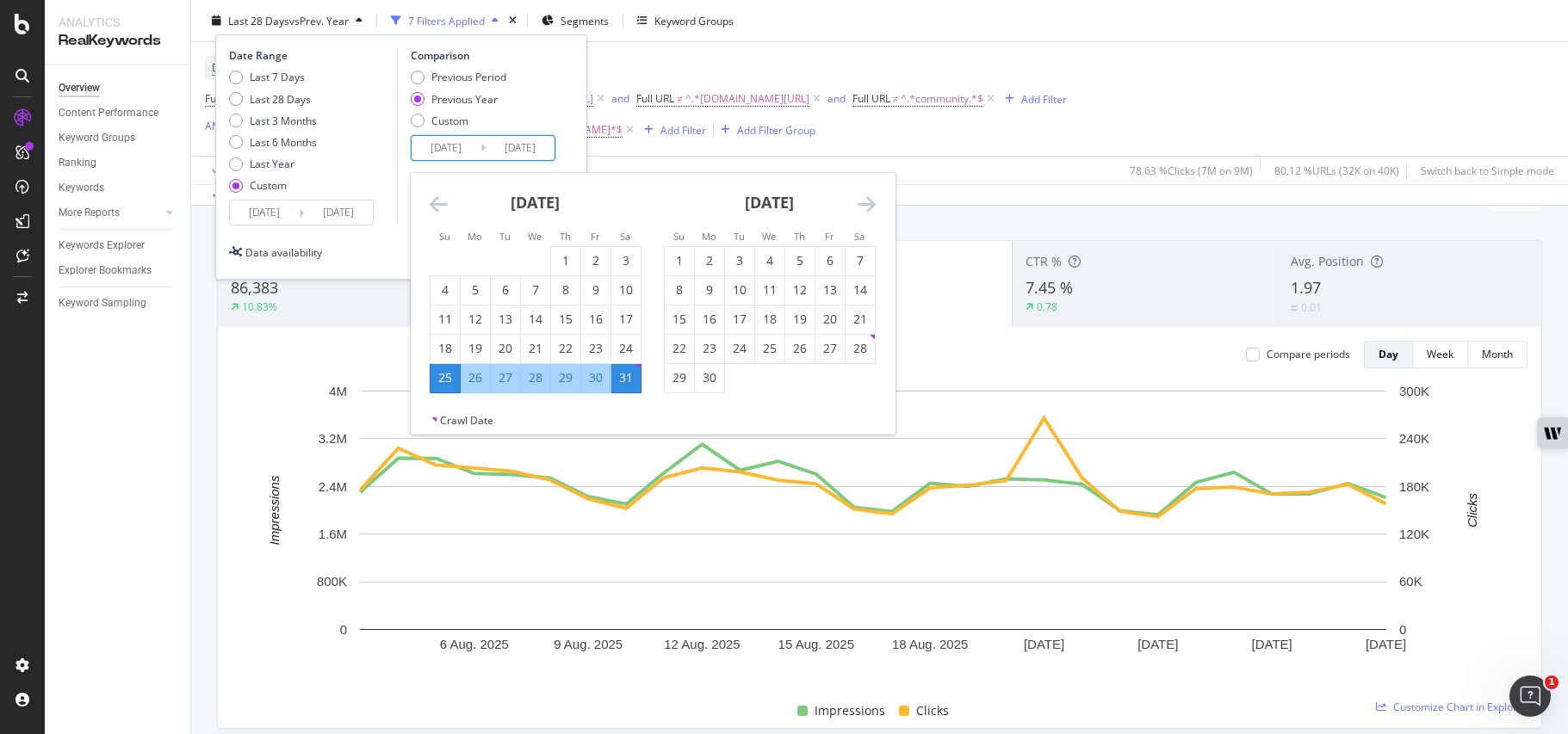
click at [446, 374] on div "25" at bounding box center [444, 377] width 29 height 18
click at [601, 385] on div "30" at bounding box center [595, 377] width 29 height 18
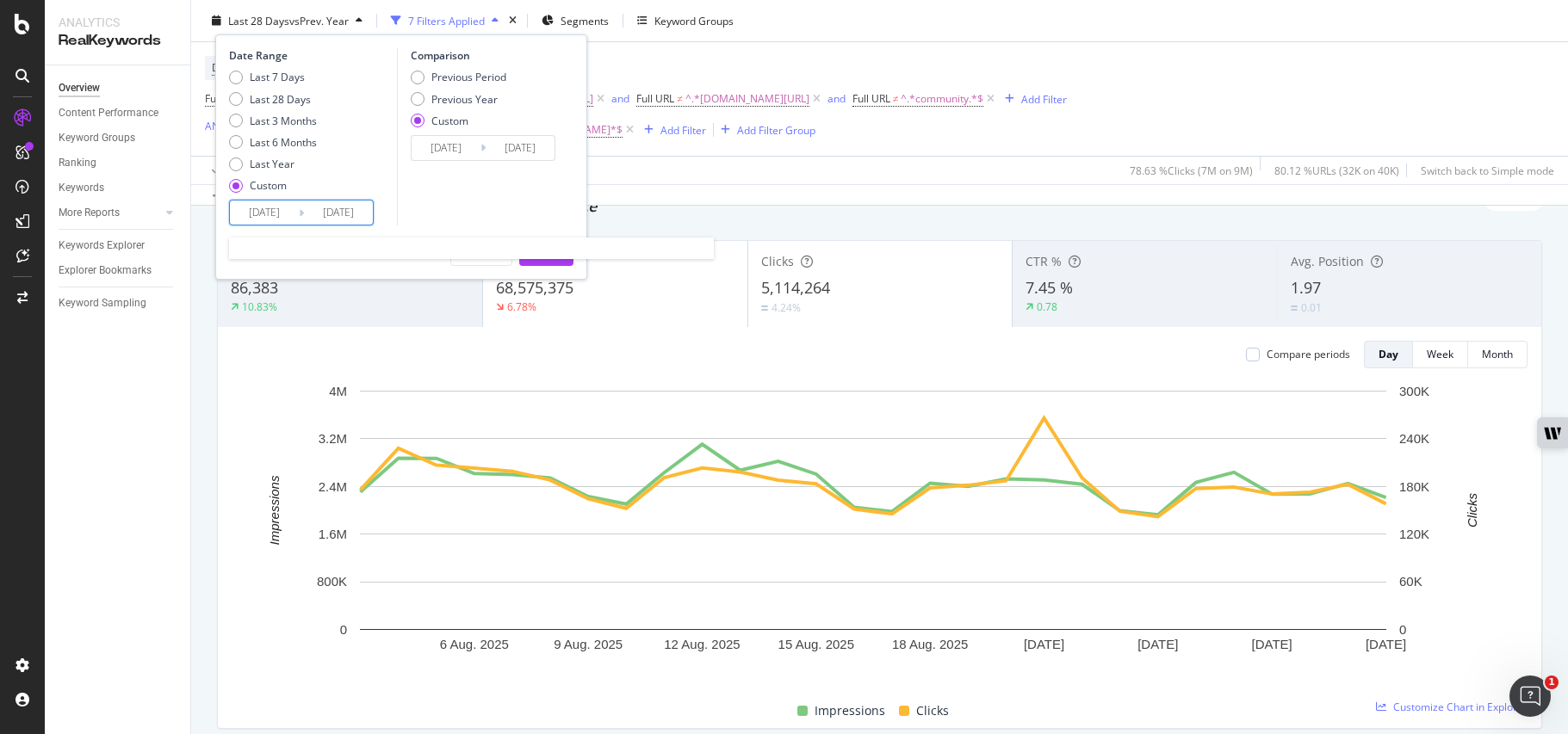
click at [328, 211] on input "[DATE]" at bounding box center [338, 213] width 69 height 24
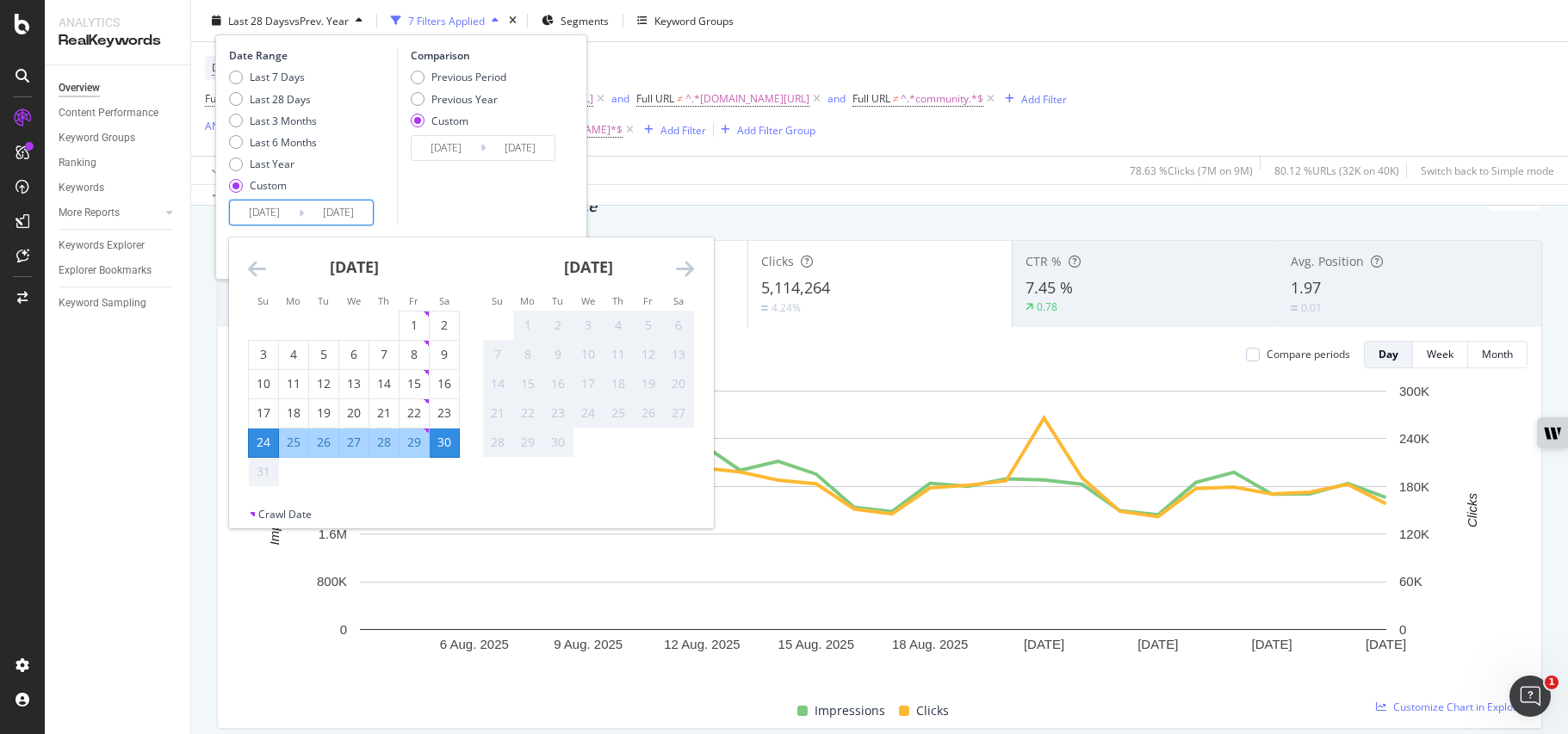
click at [468, 202] on div "Comparison Previous Period Previous Year Custom [DATE] Navigate forward to inte…" at bounding box center [479, 137] width 164 height 177
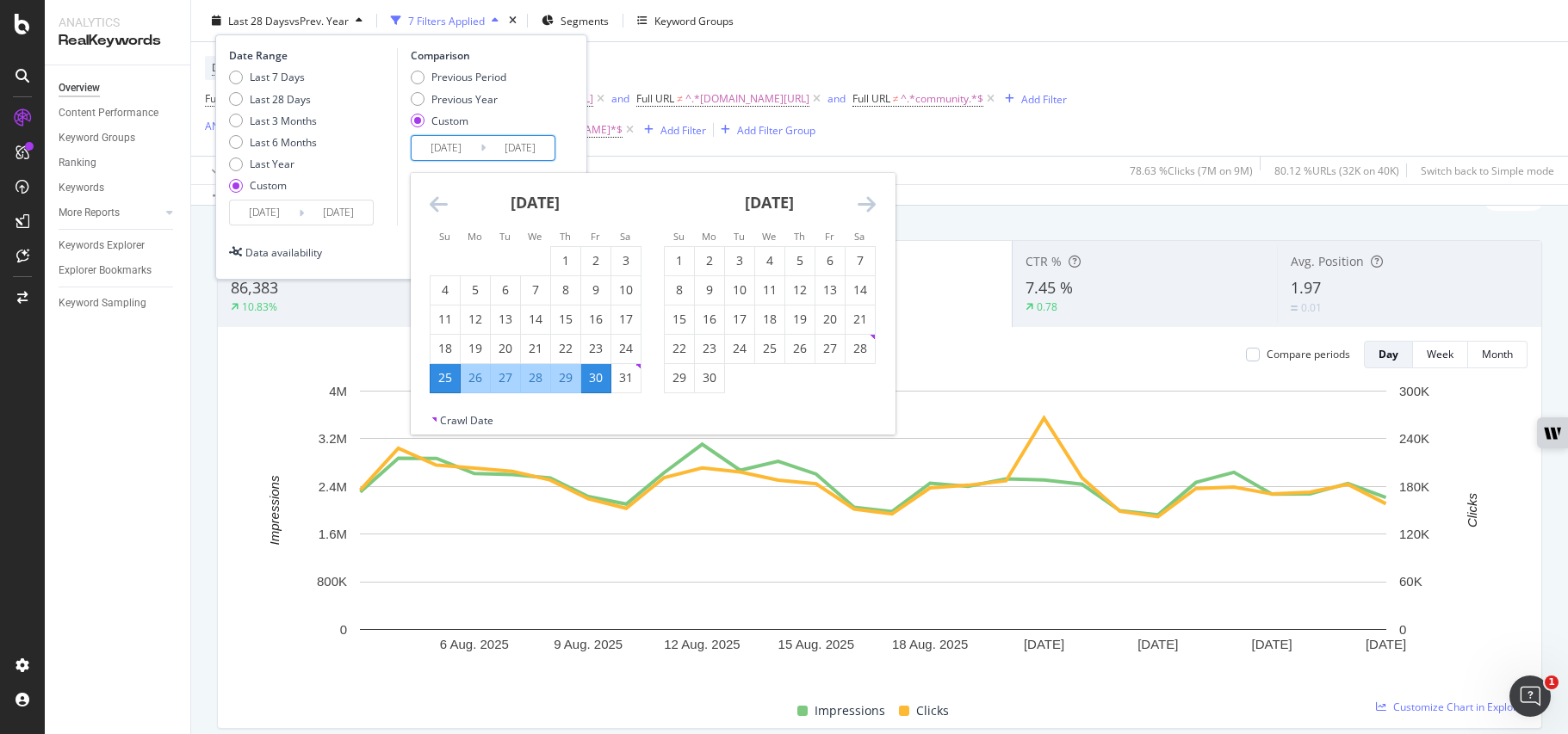
click at [465, 147] on input "[DATE]" at bounding box center [446, 148] width 69 height 24
click at [447, 381] on div "25" at bounding box center [444, 377] width 29 height 18
click at [624, 385] on div "31" at bounding box center [626, 377] width 29 height 18
type input "[DATE]"
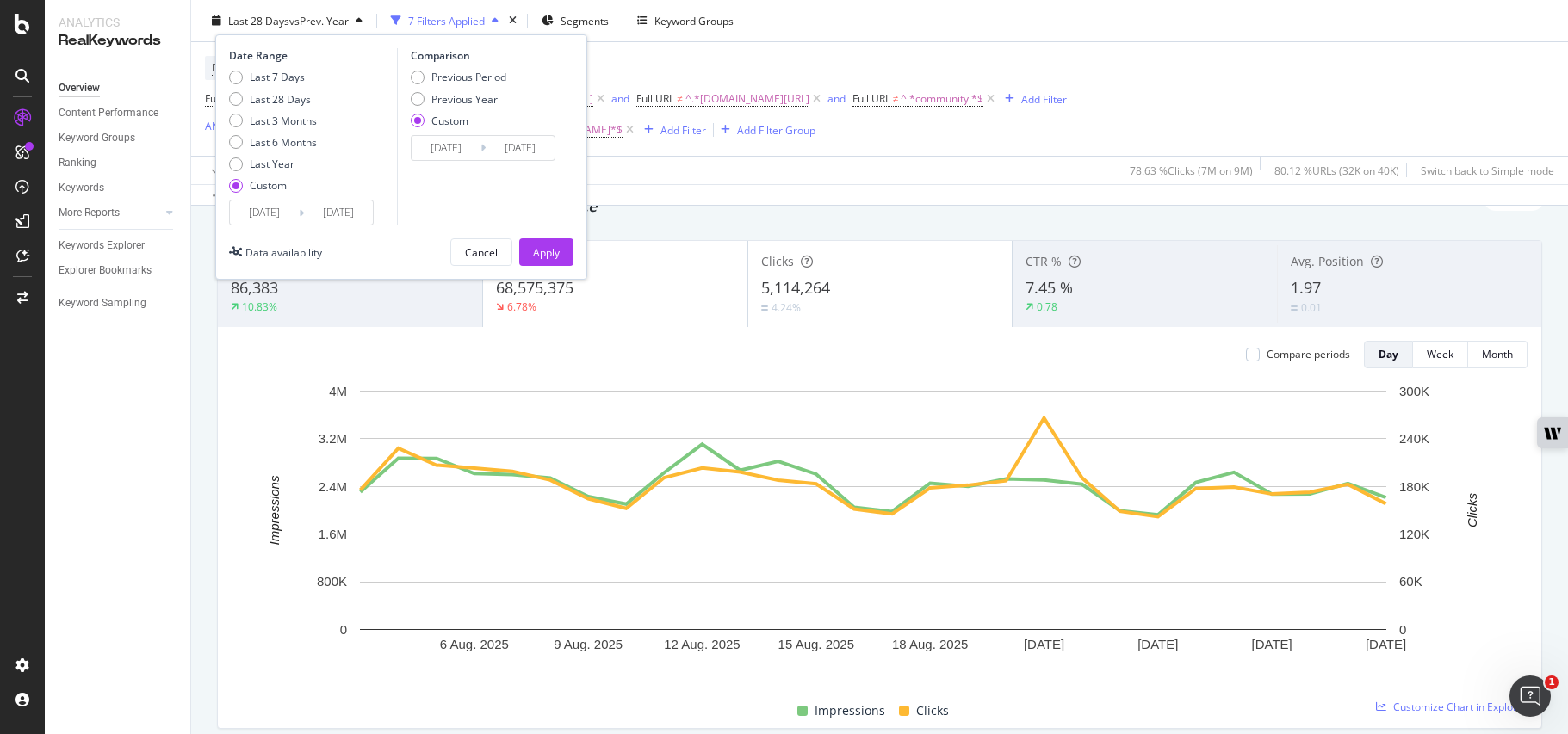
click at [448, 193] on div "Comparison Previous Period Previous Year Custom [DATE] Navigate forward to inte…" at bounding box center [479, 137] width 164 height 177
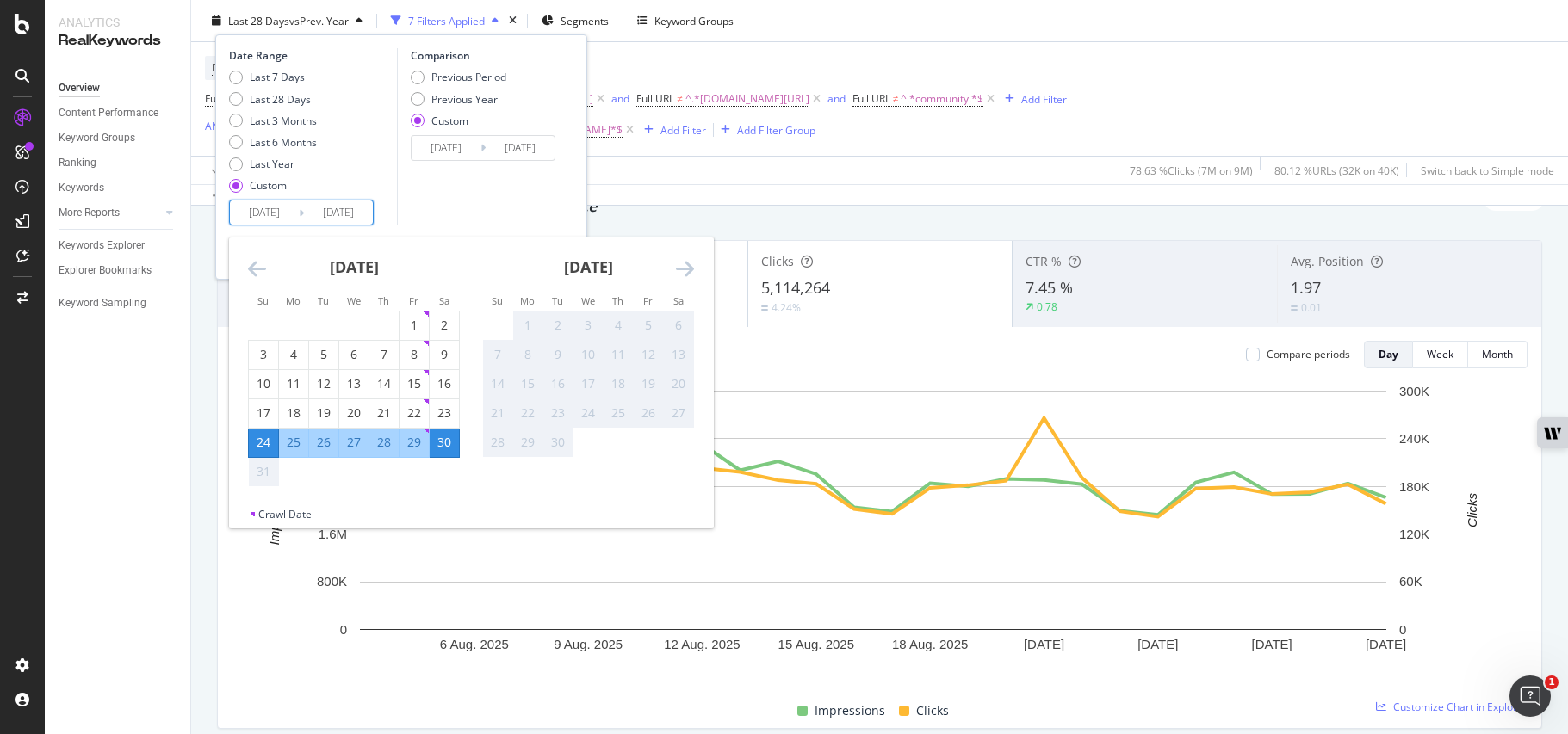
click at [348, 217] on input "[DATE]" at bounding box center [338, 213] width 69 height 24
click at [421, 203] on div "Comparison Previous Period Previous Year Custom [DATE] Navigate forward to inte…" at bounding box center [479, 137] width 164 height 177
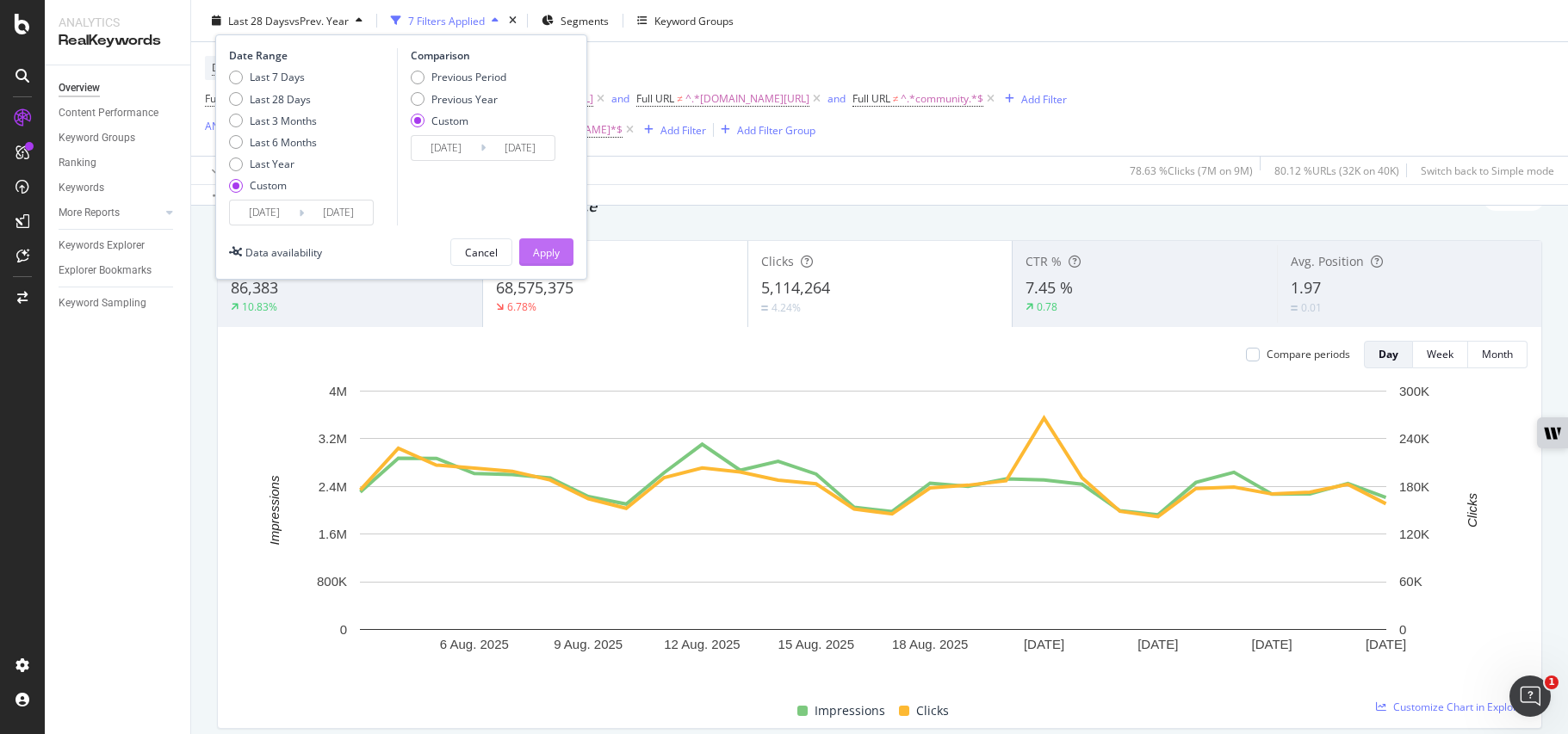
click at [551, 263] on div "Apply" at bounding box center [546, 252] width 27 height 26
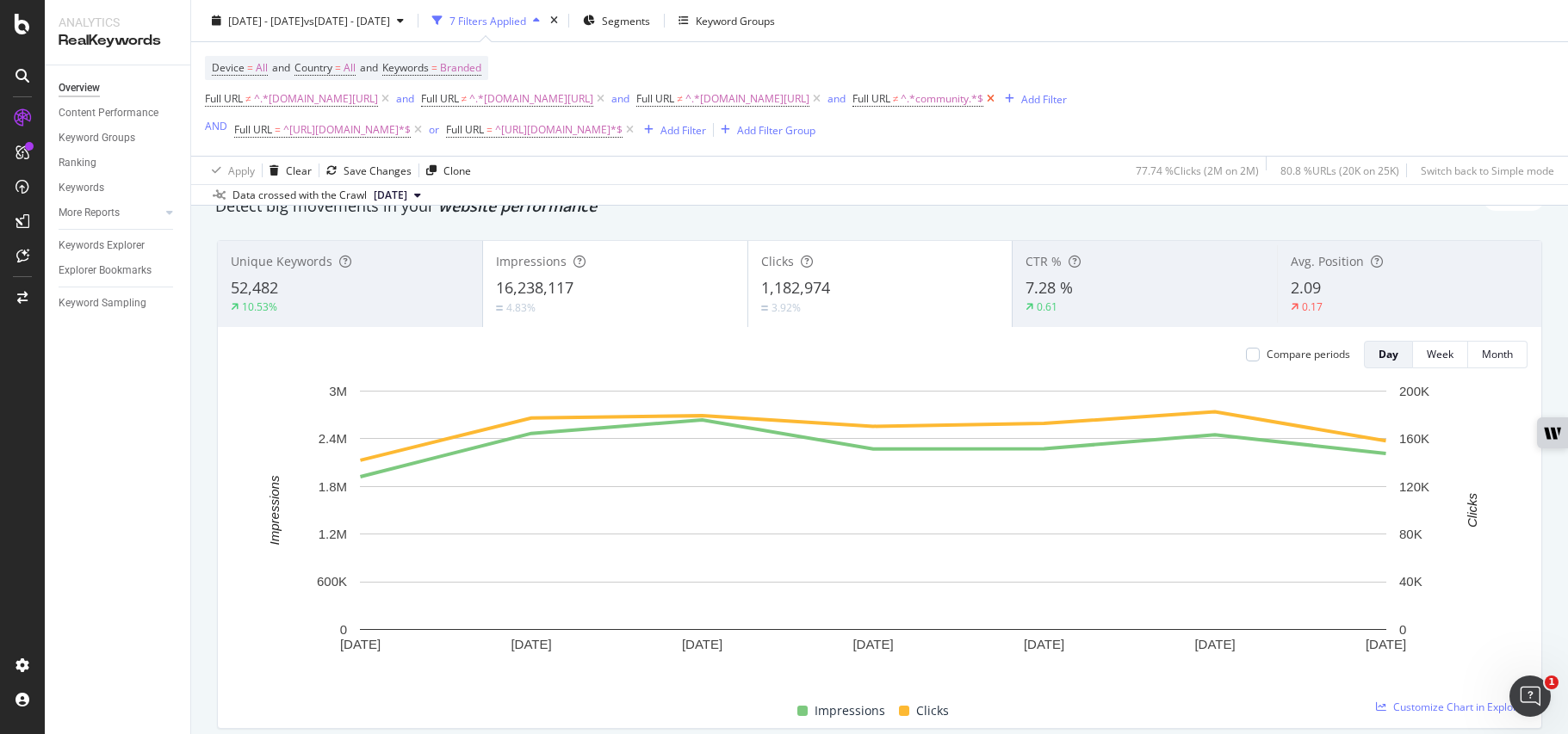
click at [998, 97] on icon at bounding box center [991, 98] width 15 height 18
